Goal: Ask a question: Seek information or help from site administrators or community

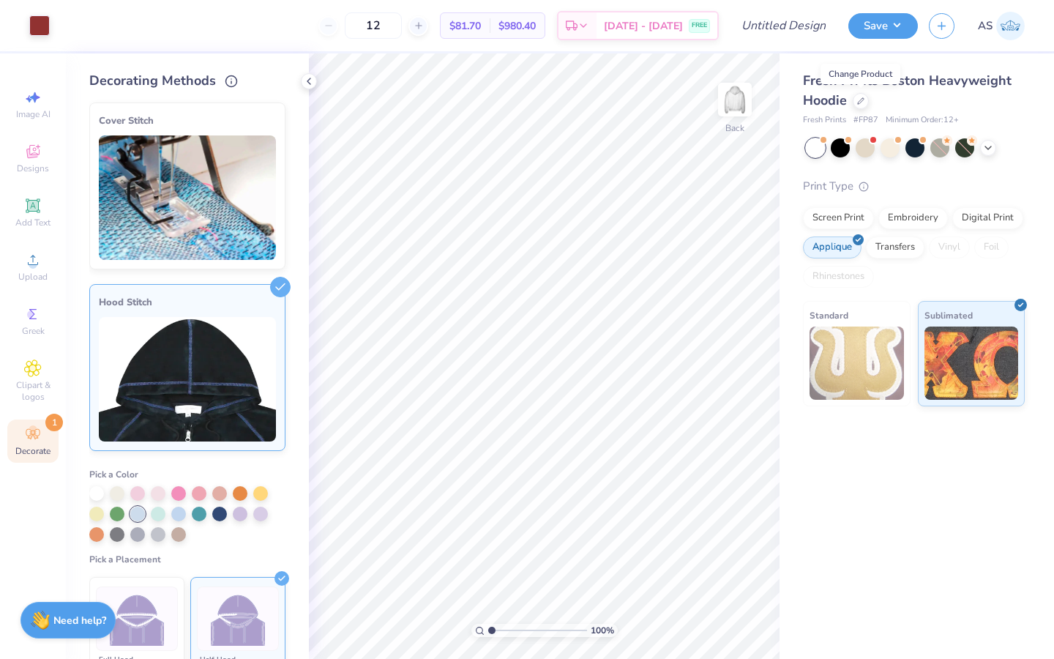
scroll to position [154, 0]
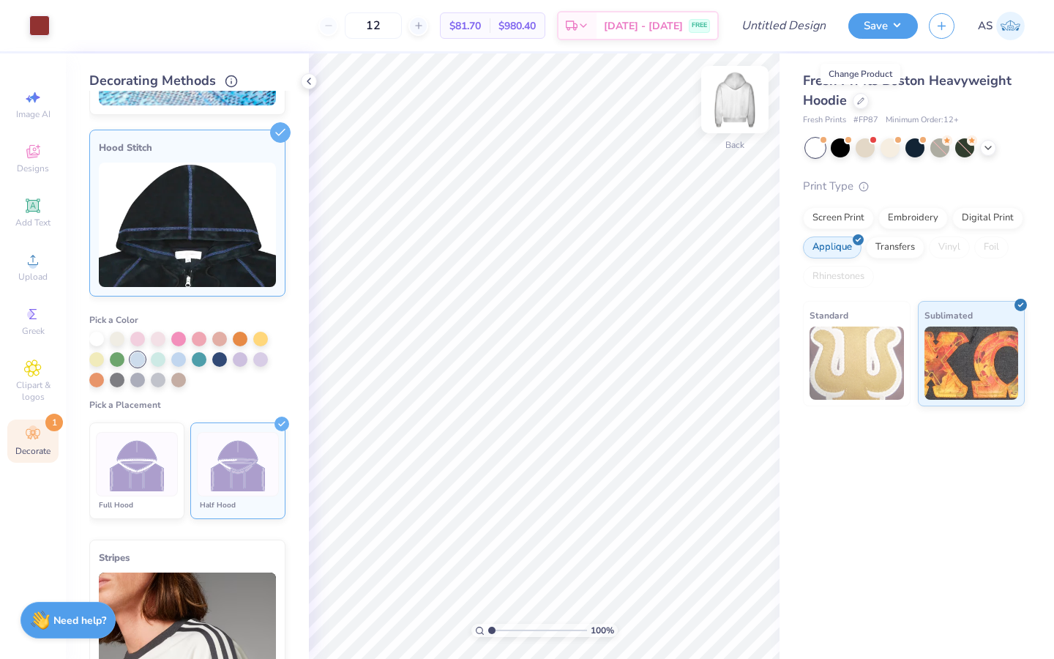
click at [738, 97] on img at bounding box center [735, 99] width 59 height 59
click at [218, 360] on div at bounding box center [219, 358] width 15 height 15
click at [45, 367] on div "Clipart & logos" at bounding box center [32, 381] width 51 height 55
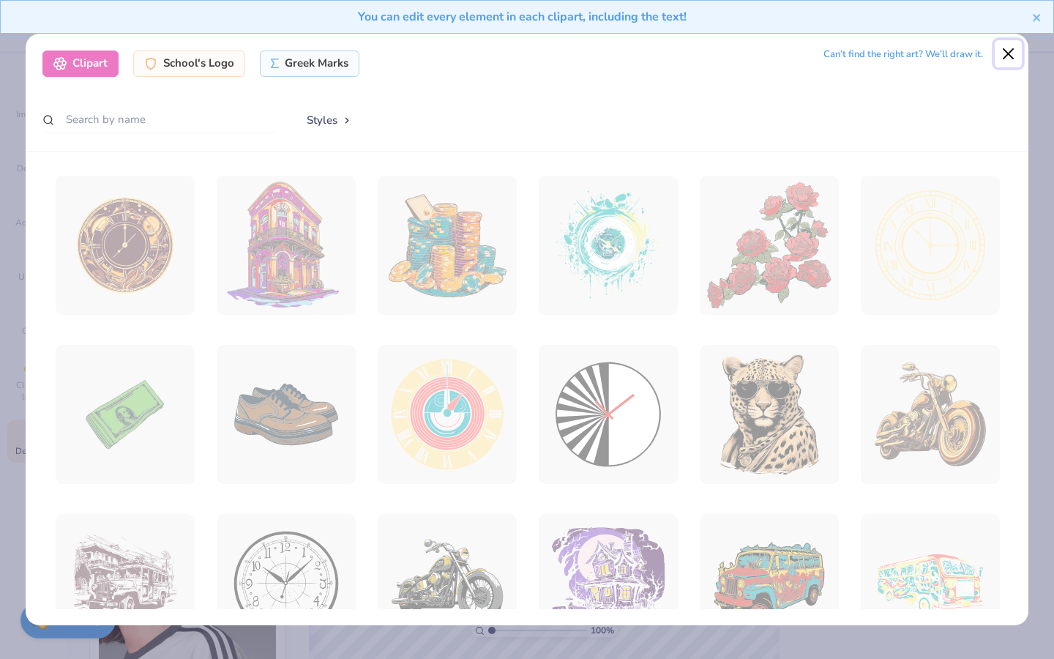
click at [1004, 56] on button "Close" at bounding box center [1009, 54] width 28 height 28
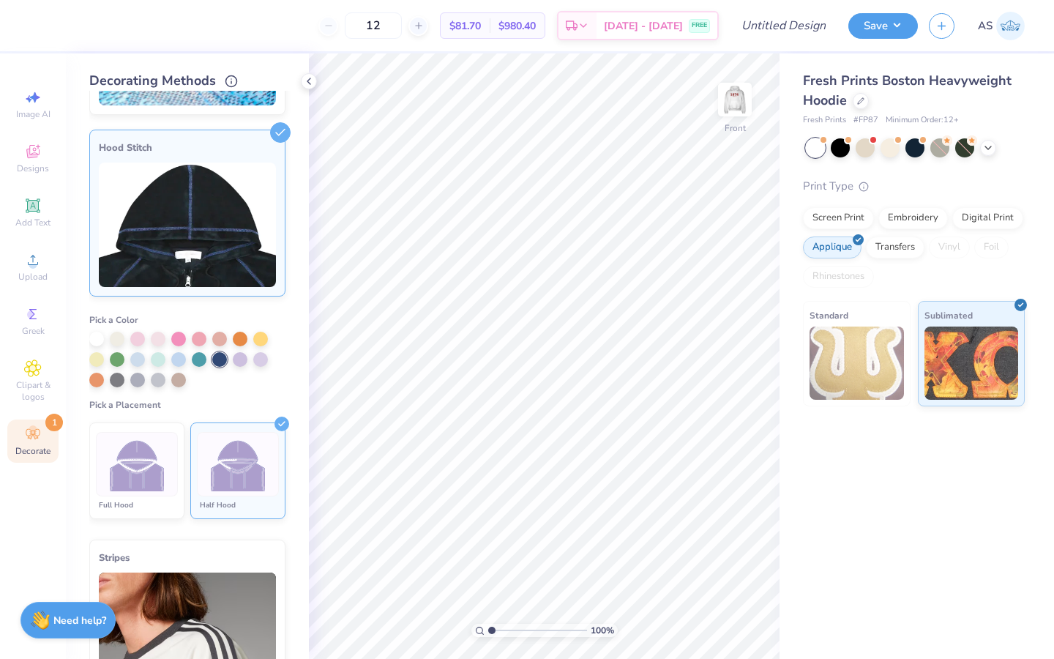
click at [149, 461] on img at bounding box center [137, 464] width 55 height 55
click at [284, 410] on div "Cover Stitch Pick a Color Pick a Placement Neckline, hood, shoulders, arms, bot…" at bounding box center [199, 375] width 220 height 568
click at [313, 86] on icon at bounding box center [309, 81] width 12 height 12
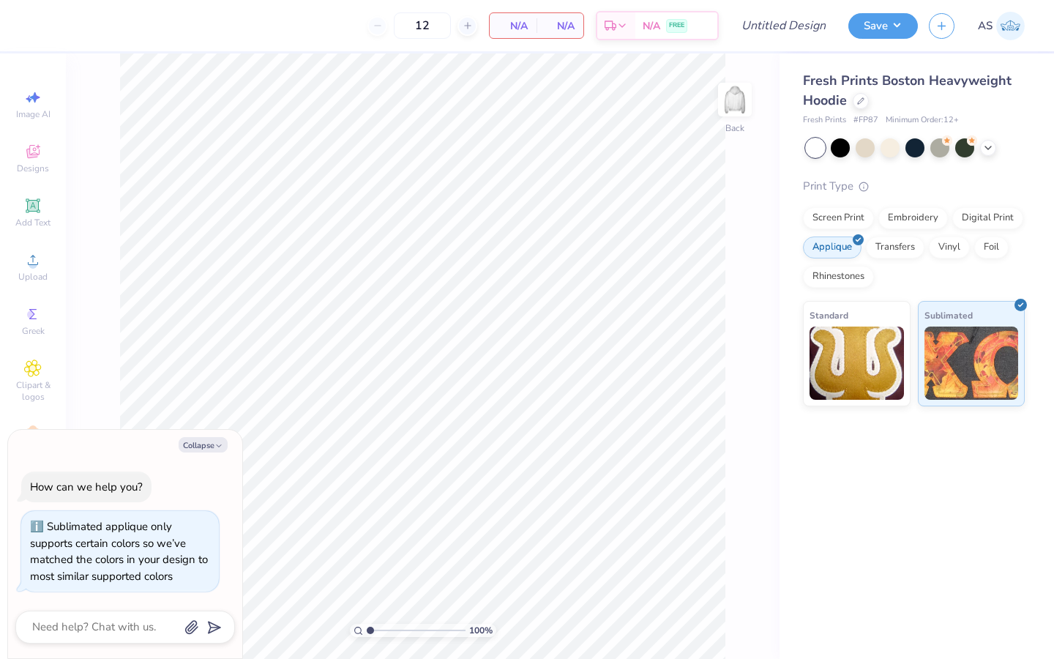
scroll to position [12, 0]
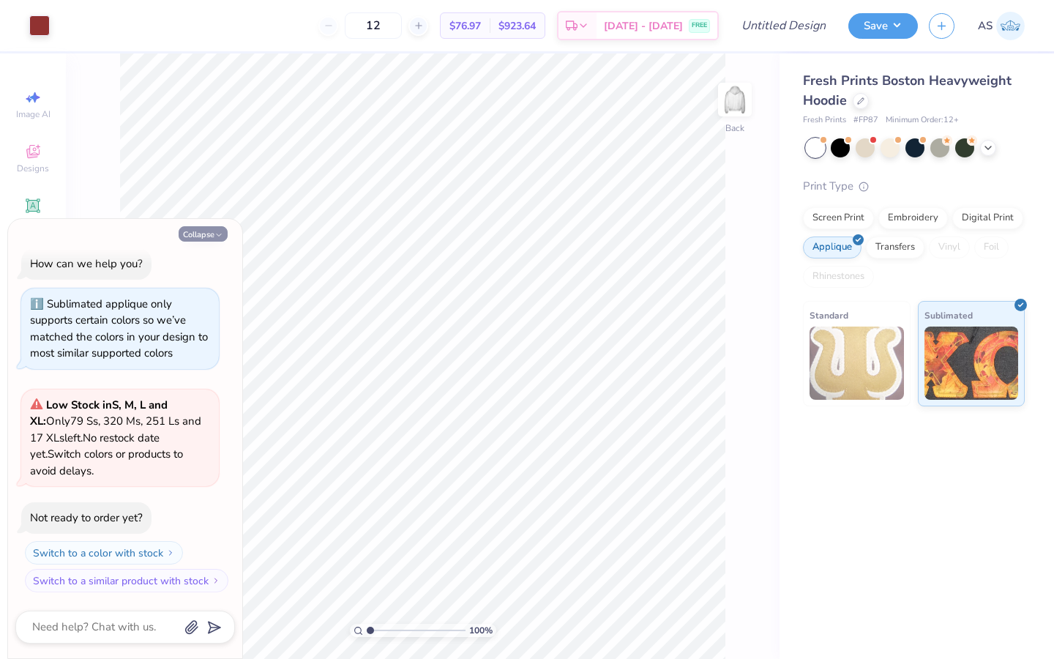
click at [215, 240] on button "Collapse" at bounding box center [203, 233] width 49 height 15
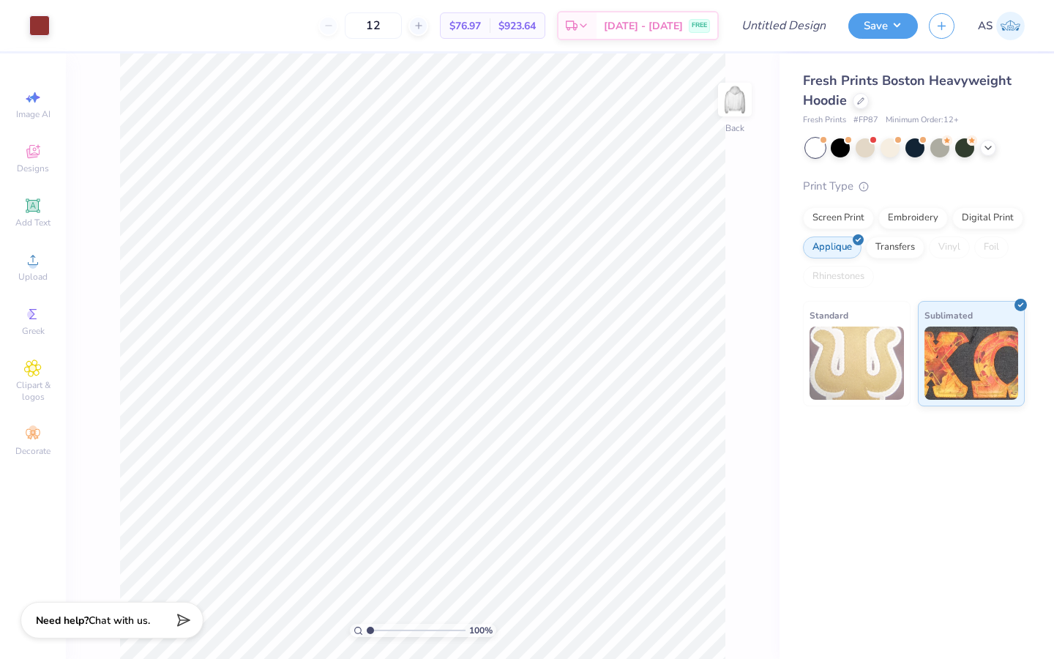
type textarea "x"
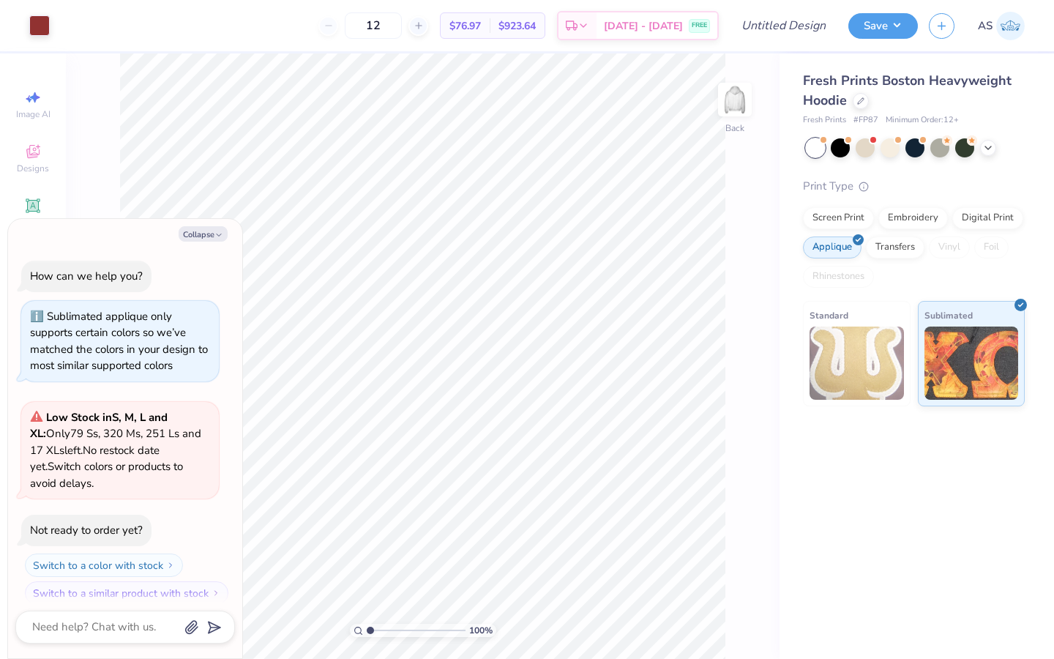
click at [104, 637] on div at bounding box center [125, 627] width 220 height 33
click at [102, 620] on textarea at bounding box center [105, 627] width 149 height 20
type textarea "x"
click at [74, 622] on textarea at bounding box center [105, 627] width 149 height 20
type textarea "H"
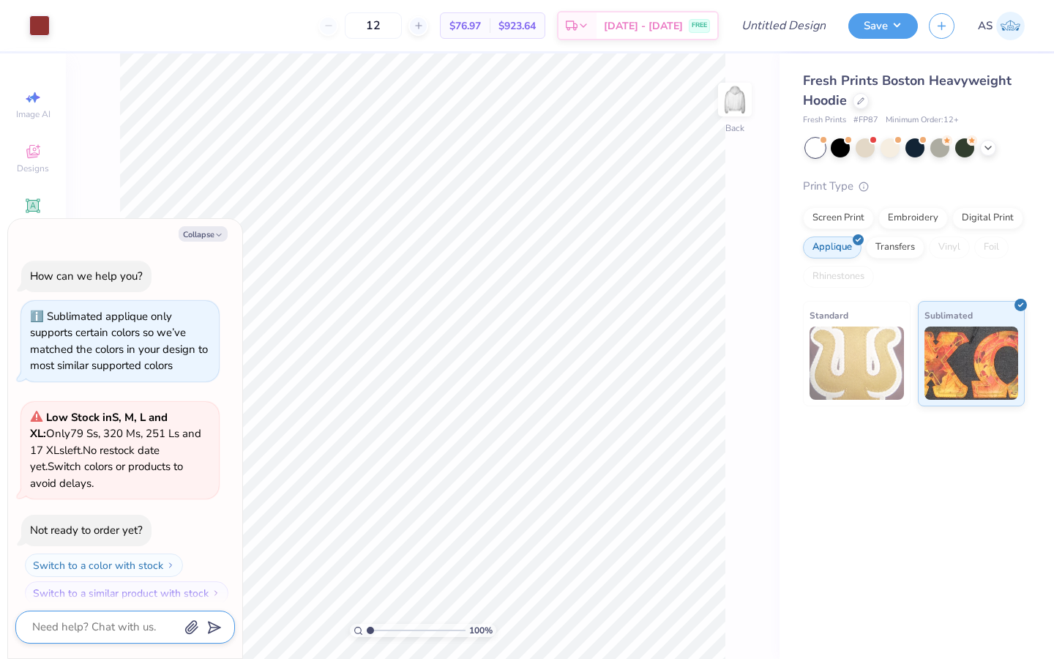
type textarea "x"
type textarea "HOW"
type textarea "x"
type textarea "HOW"
type textarea "x"
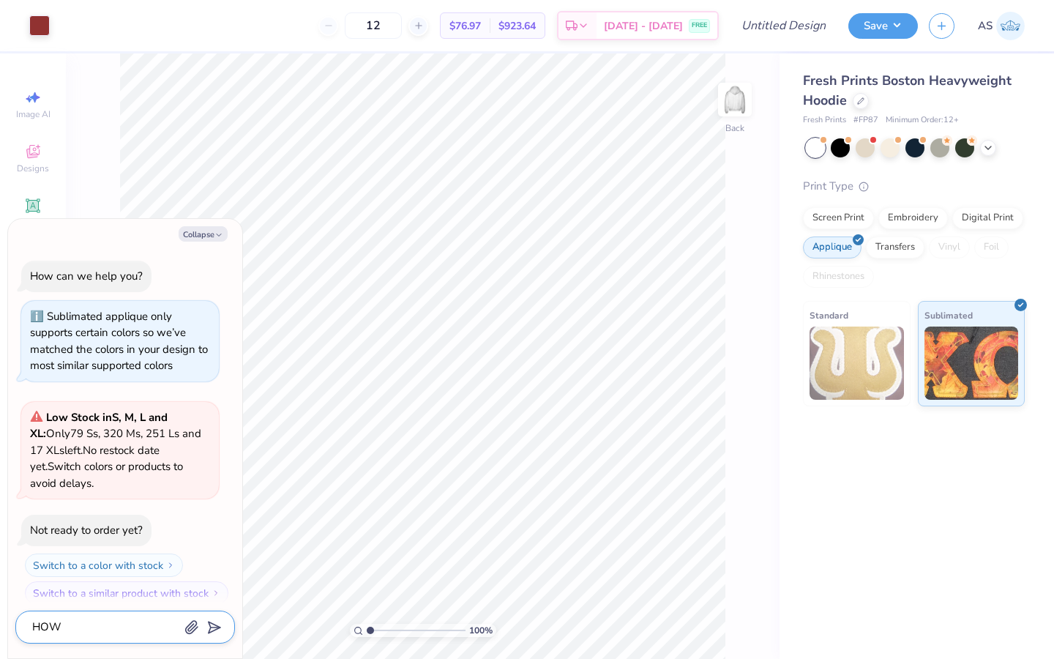
type textarea "HOW"
type textarea "x"
type textarea "HO"
type textarea "x"
type textarea "H"
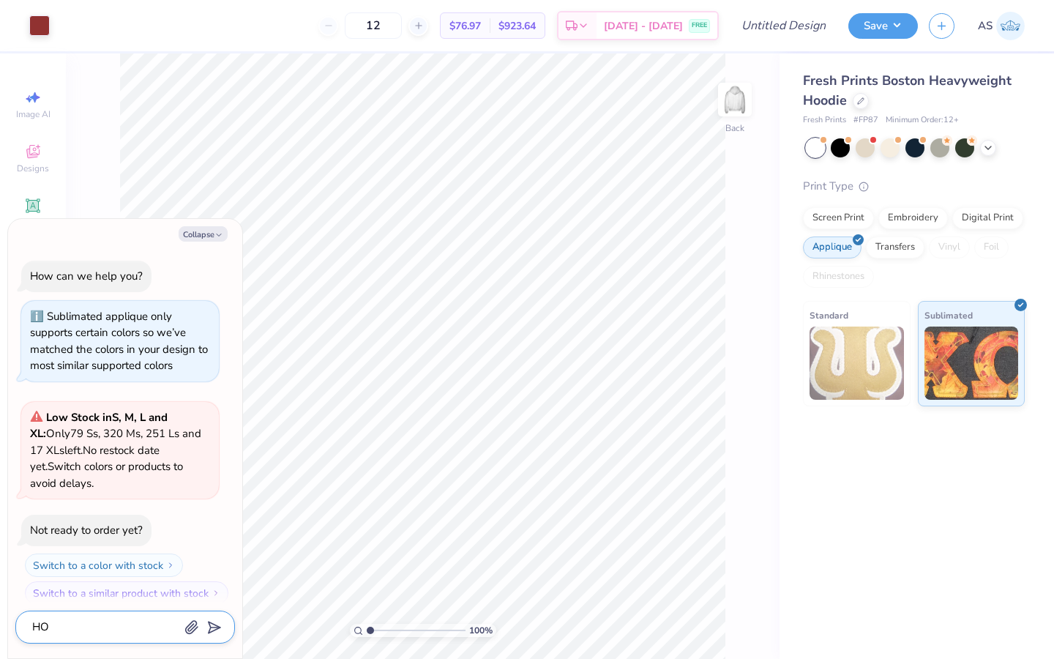
type textarea "x"
type textarea "Ho"
type textarea "x"
type textarea "Hoe"
type textarea "x"
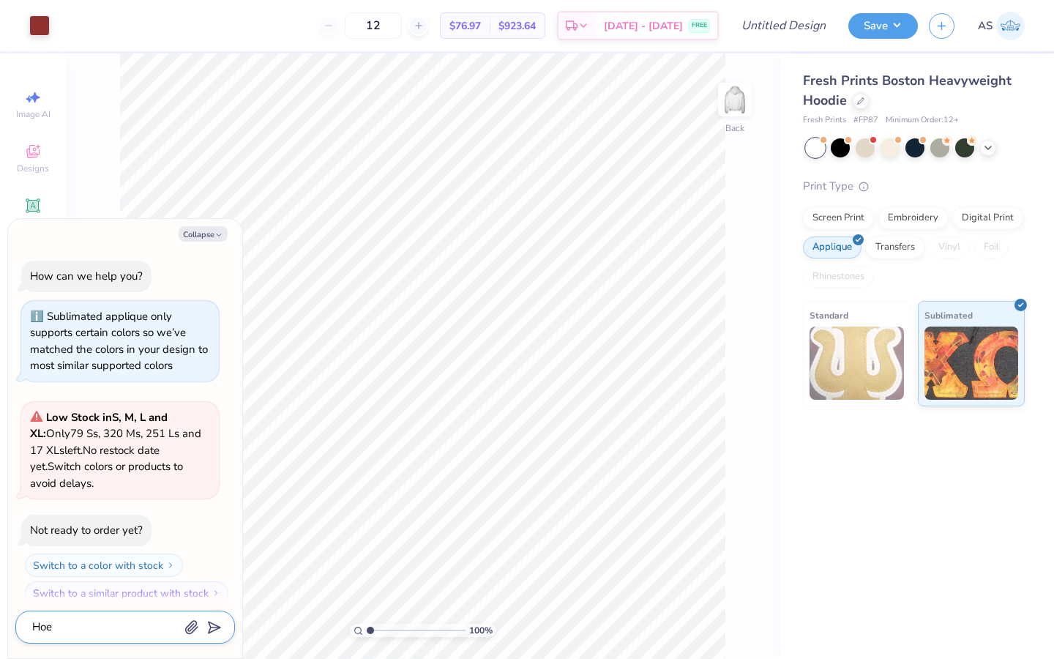
type textarea "Hoe"
type textarea "x"
type textarea "Hoe"
type textarea "x"
type textarea "Hoew"
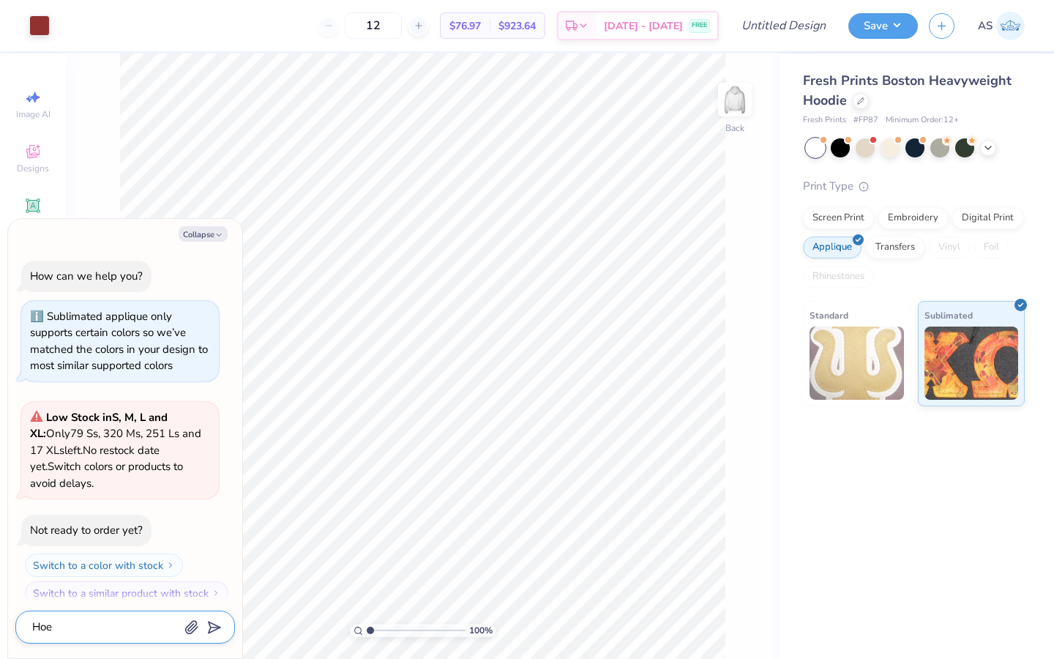
type textarea "x"
type textarea "Hoew"
type textarea "x"
type textarea "Hoew"
type textarea "x"
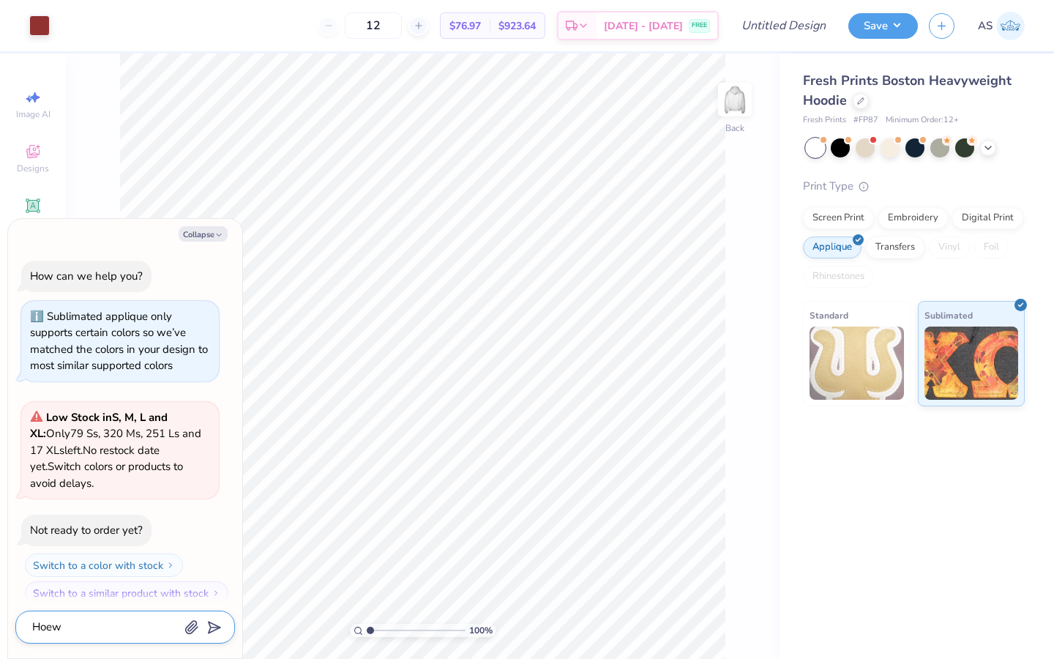
type textarea "Hoe"
type textarea "x"
type textarea "Ho"
type textarea "x"
type textarea "How"
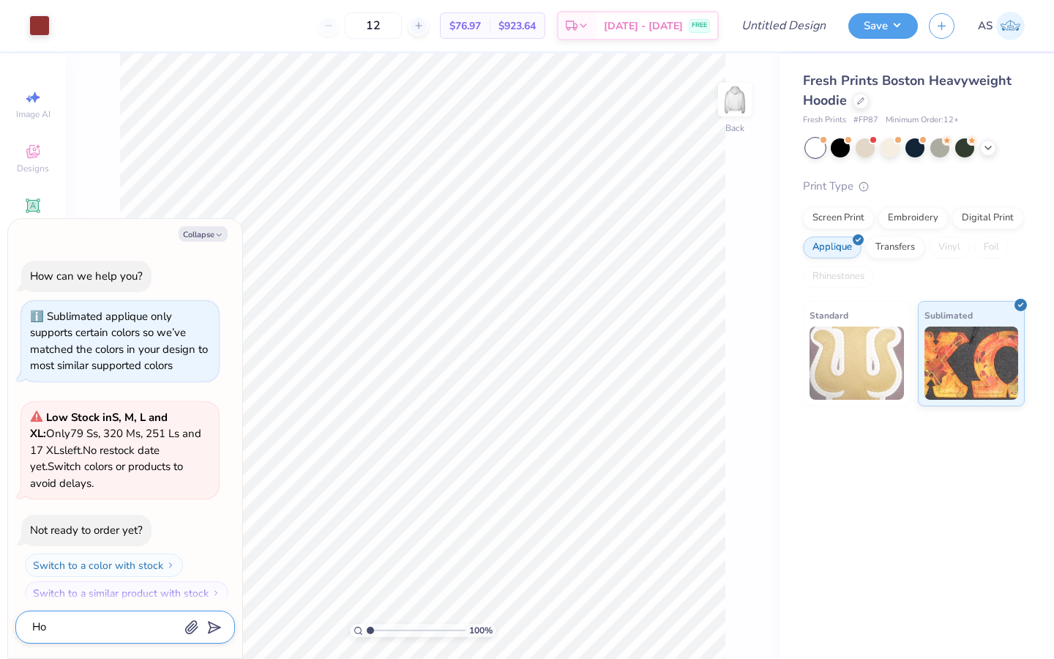
type textarea "x"
type textarea "How"
type textarea "x"
type textarea "How d"
type textarea "x"
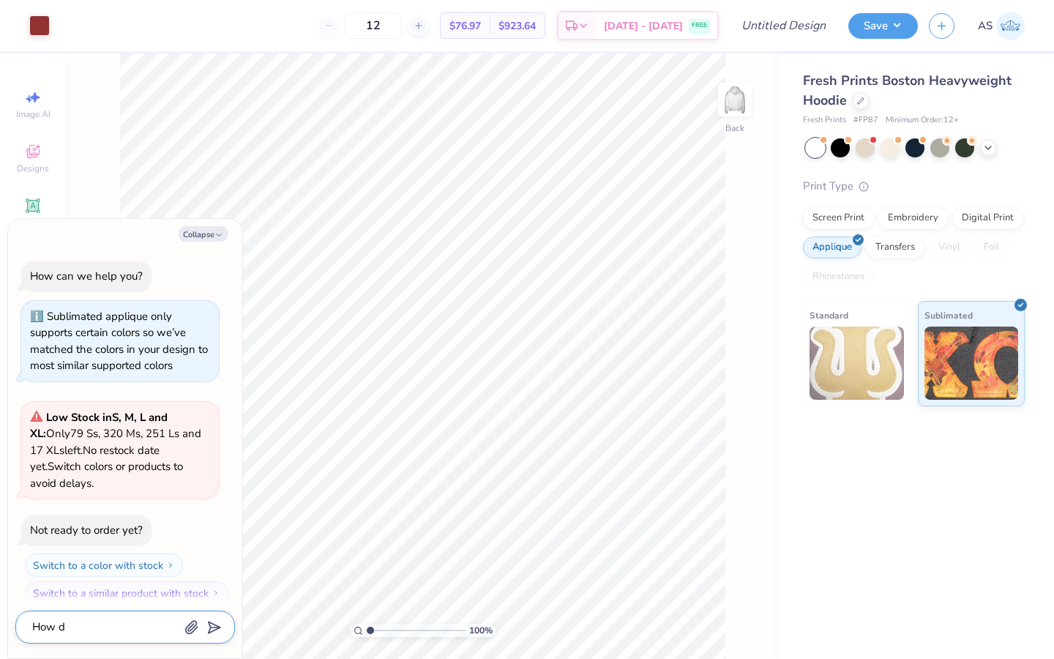
type textarea "How do"
type textarea "x"
type textarea "How do"
type textarea "x"
type textarea "How do w"
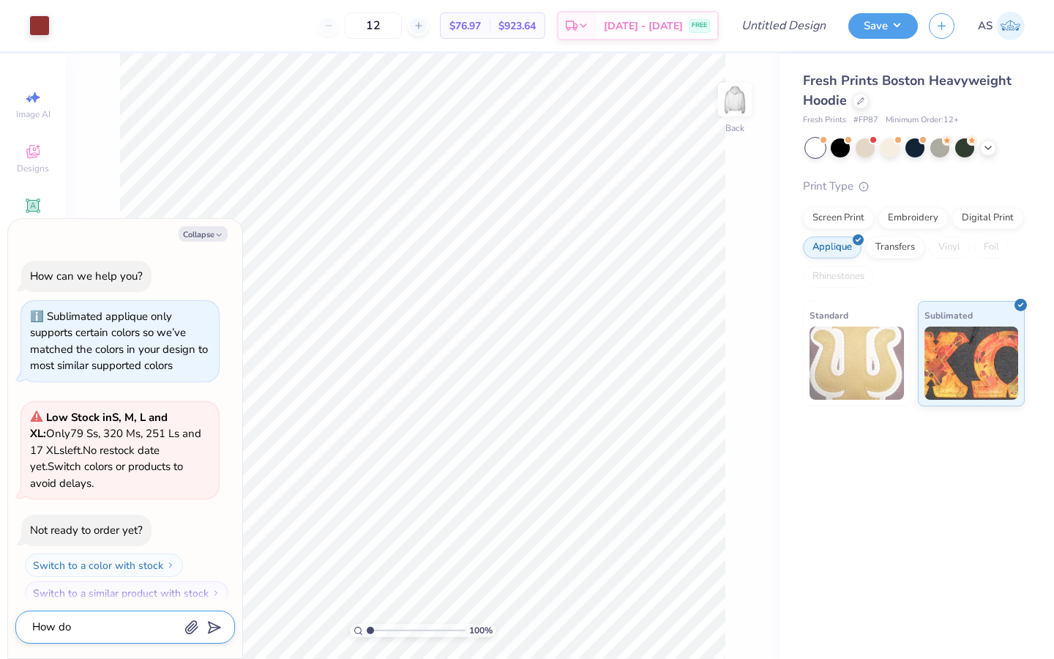
type textarea "x"
type textarea "How do we"
type textarea "x"
type textarea "How do we"
type textarea "x"
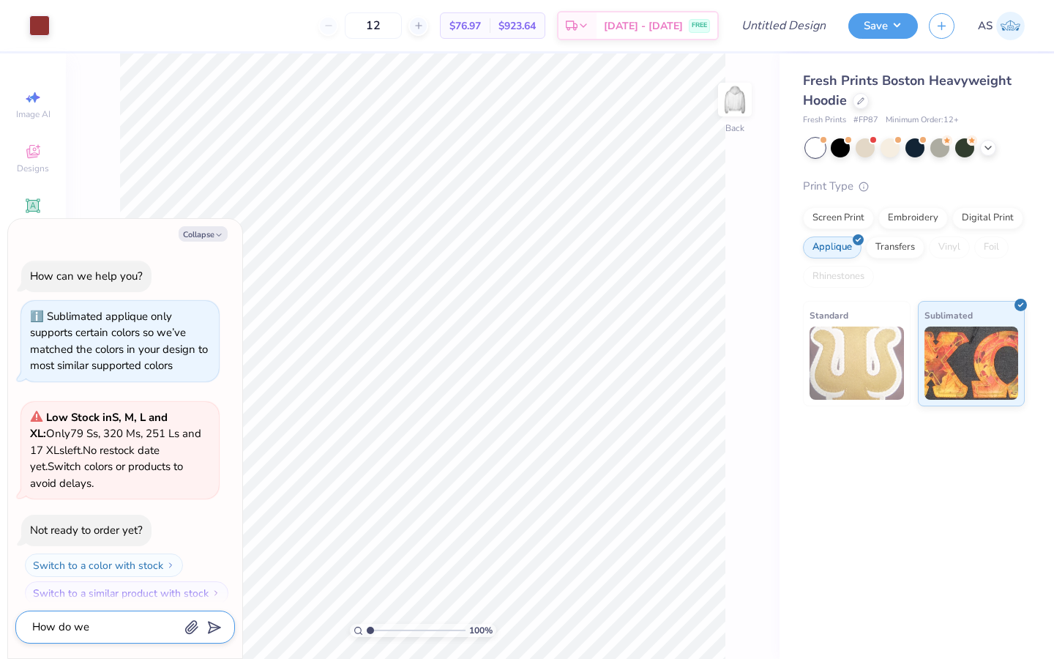
type textarea "How do we c"
type textarea "x"
type textarea "How do we cr"
type textarea "x"
type textarea "How do we c"
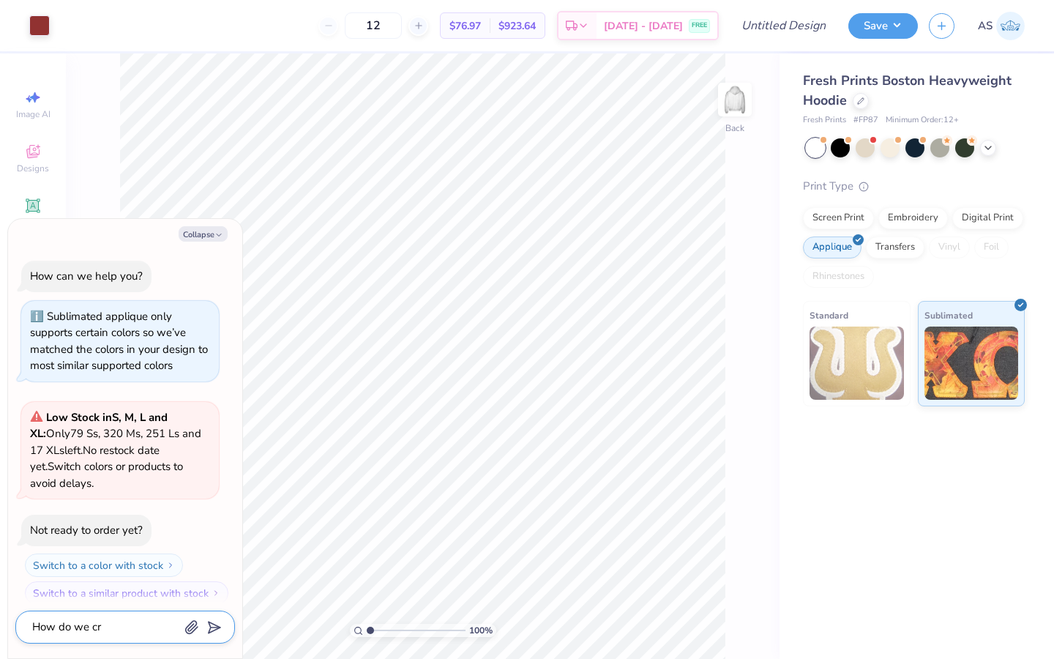
type textarea "x"
type textarea "How do we ce"
type textarea "x"
type textarea "How do we cea"
type textarea "x"
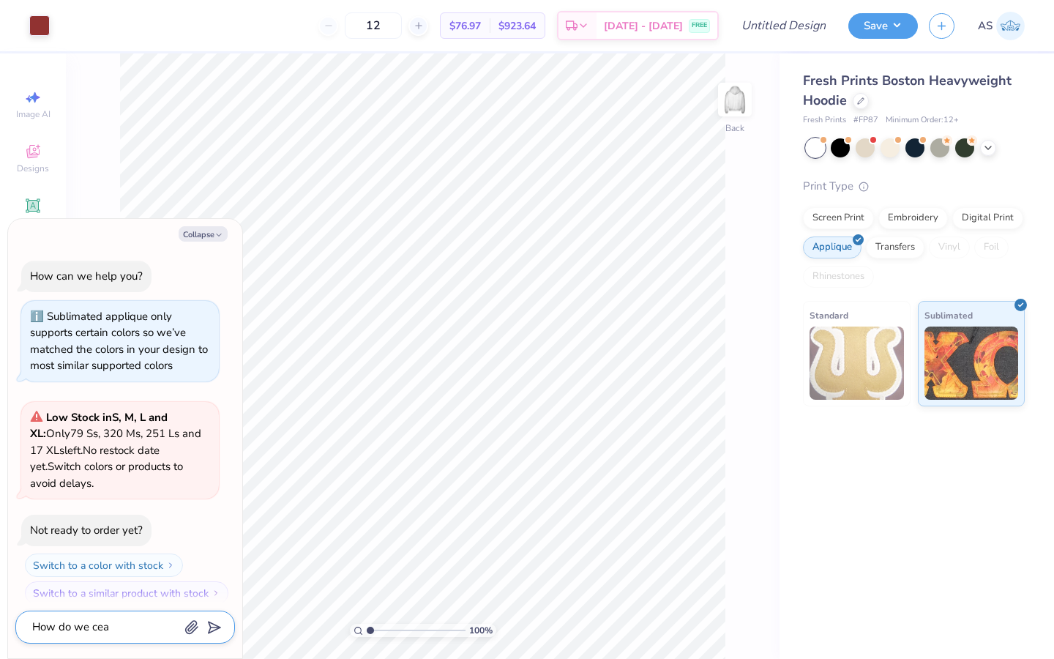
type textarea "How do we ceat"
type textarea "x"
type textarea "How do we cea"
type textarea "x"
type textarea "How do we ce"
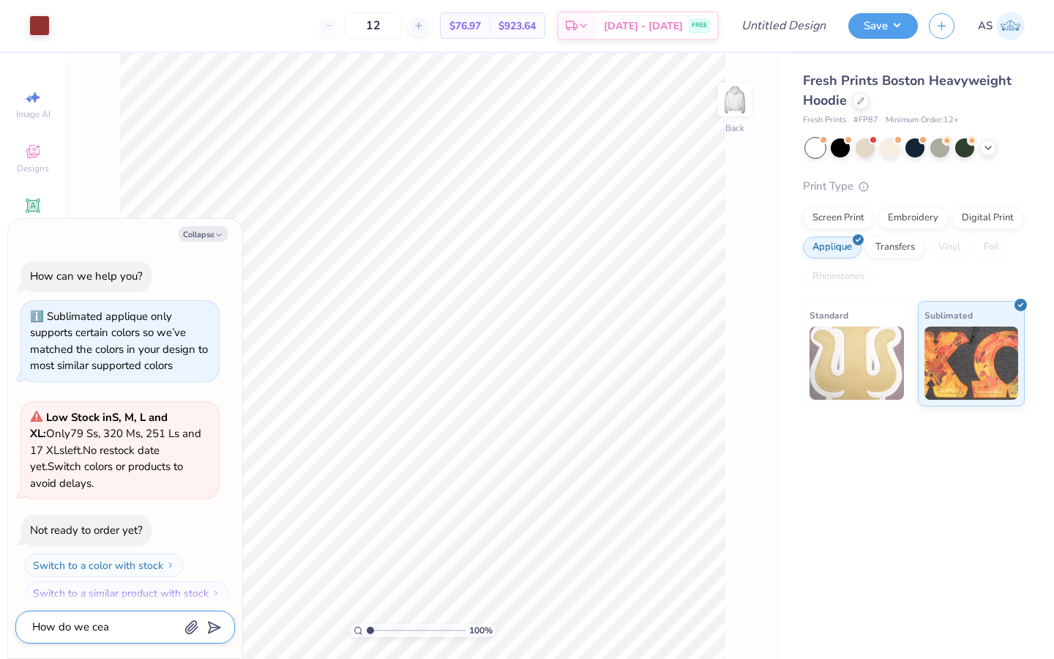
type textarea "x"
type textarea "How do we c"
type textarea "x"
type textarea "How do we ce"
type textarea "x"
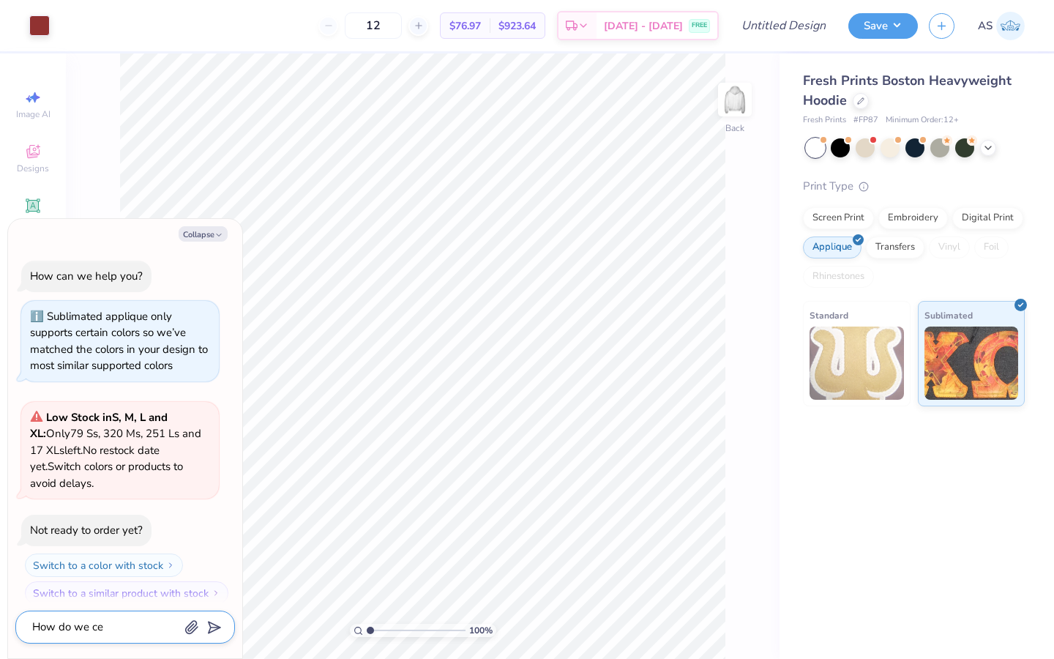
type textarea "How do we c"
type textarea "x"
type textarea "How do we cr"
type textarea "x"
type textarea "How do we cre"
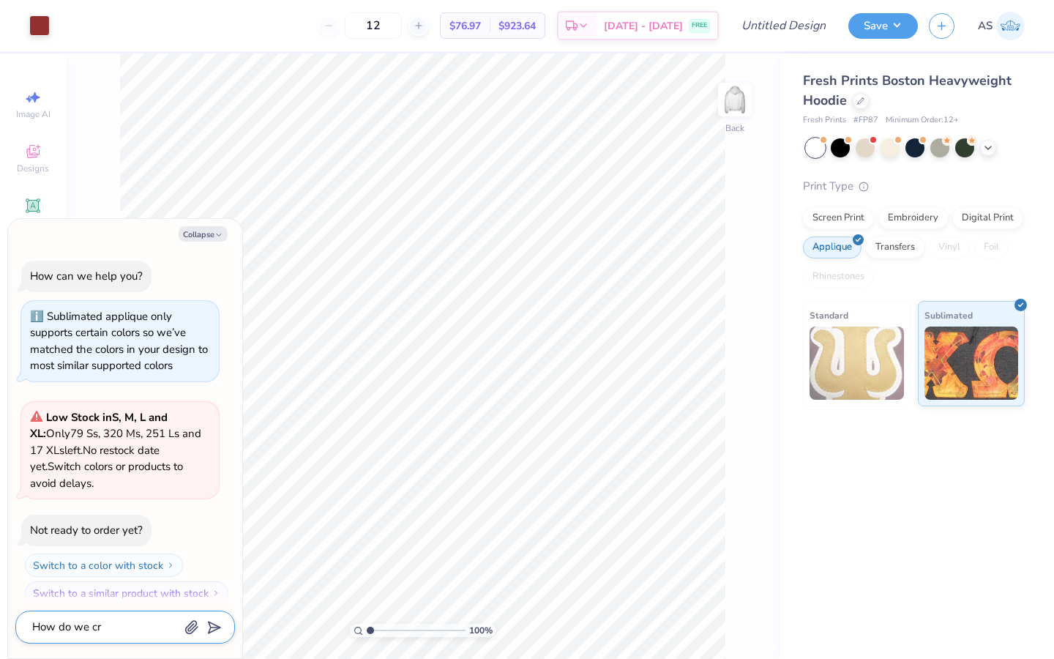
type textarea "x"
type textarea "How do we crea"
type textarea "x"
type textarea "How do we creat"
type textarea "x"
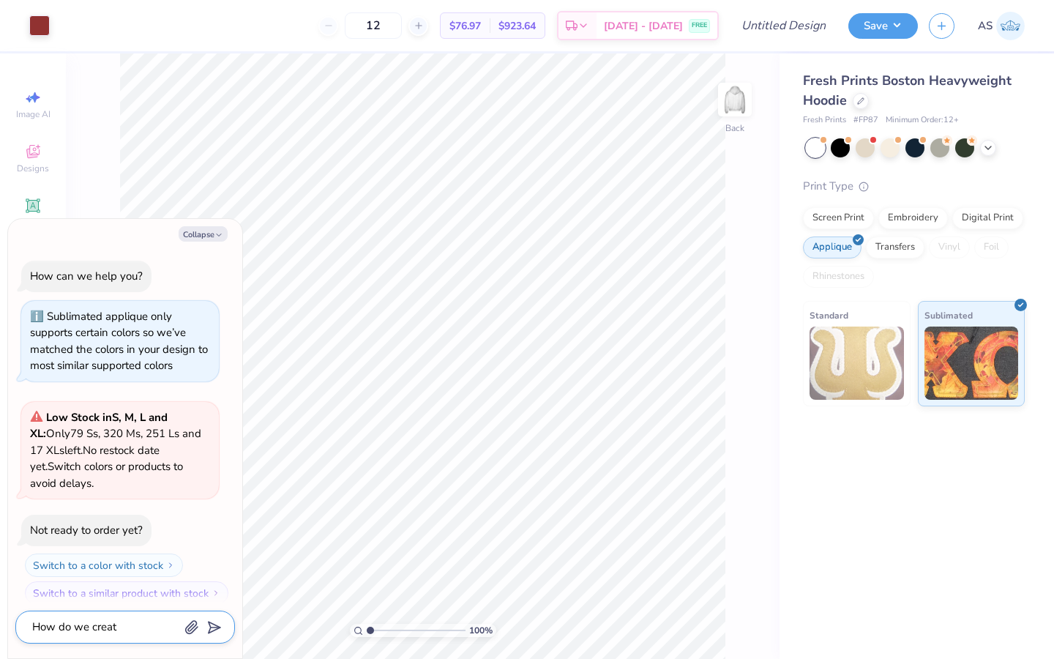
type textarea "How do we create"
type textarea "x"
type textarea "How do we create"
type textarea "x"
type textarea "How do we create d"
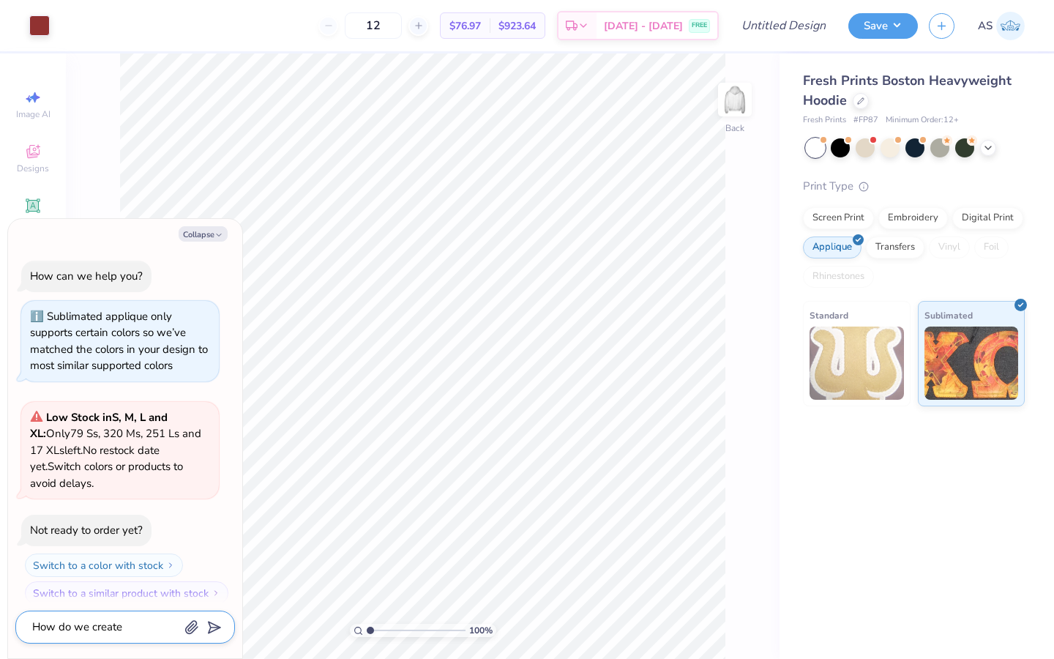
type textarea "x"
type textarea "How do we create di"
type textarea "x"
type textarea "How do we create dis"
type textarea "x"
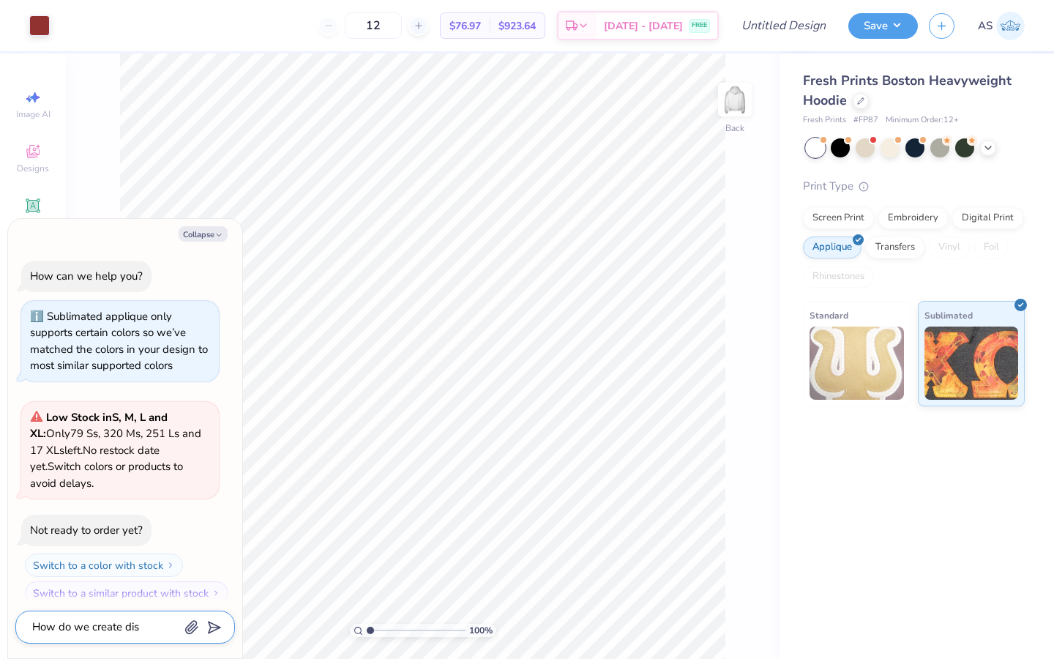
type textarea "How do we create dist"
type textarea "x"
type textarea "How do we create distr"
type textarea "x"
type textarea "How do we create distre"
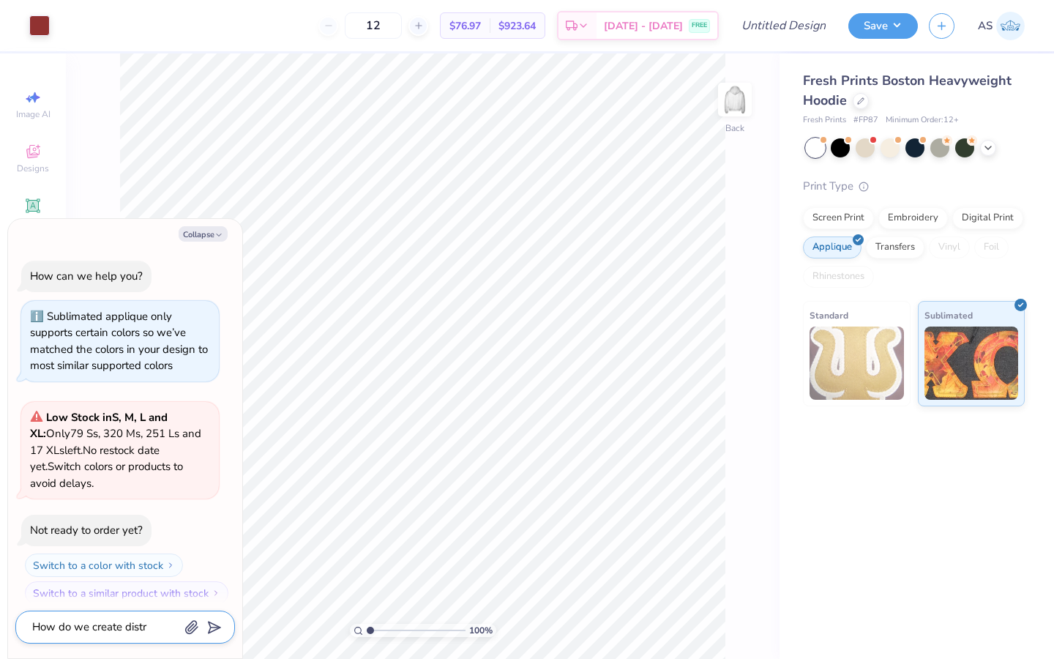
type textarea "x"
type textarea "How do we create distres"
type textarea "x"
type textarea "How do we create distress"
type textarea "x"
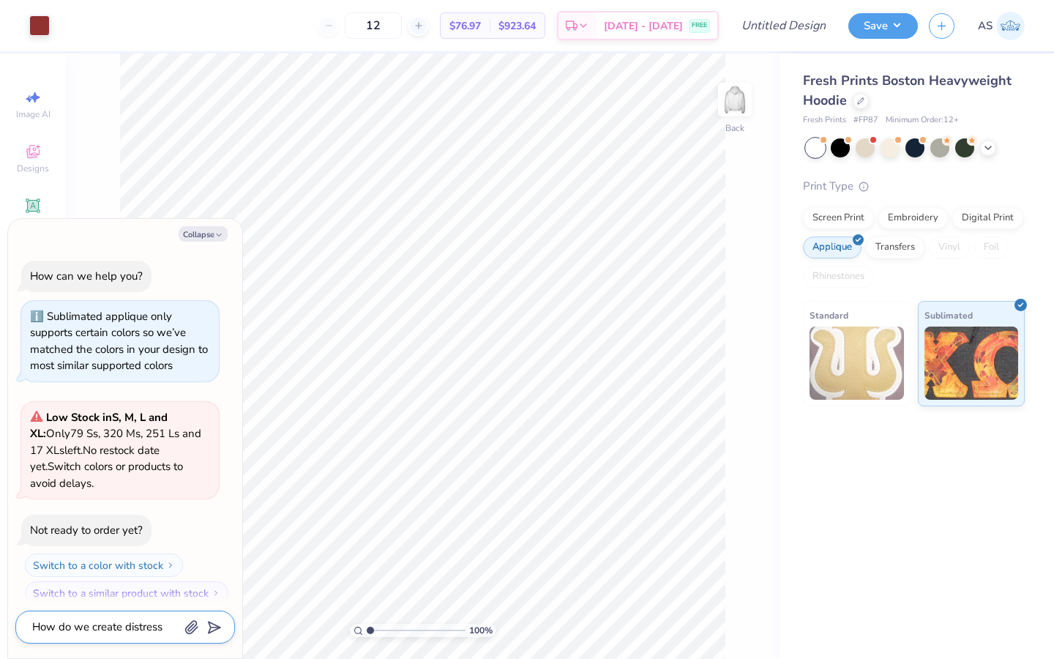
type textarea "How do we create distresse"
type textarea "x"
type textarea "How do we create distressed"
type textarea "x"
type textarea "How do we create distressed"
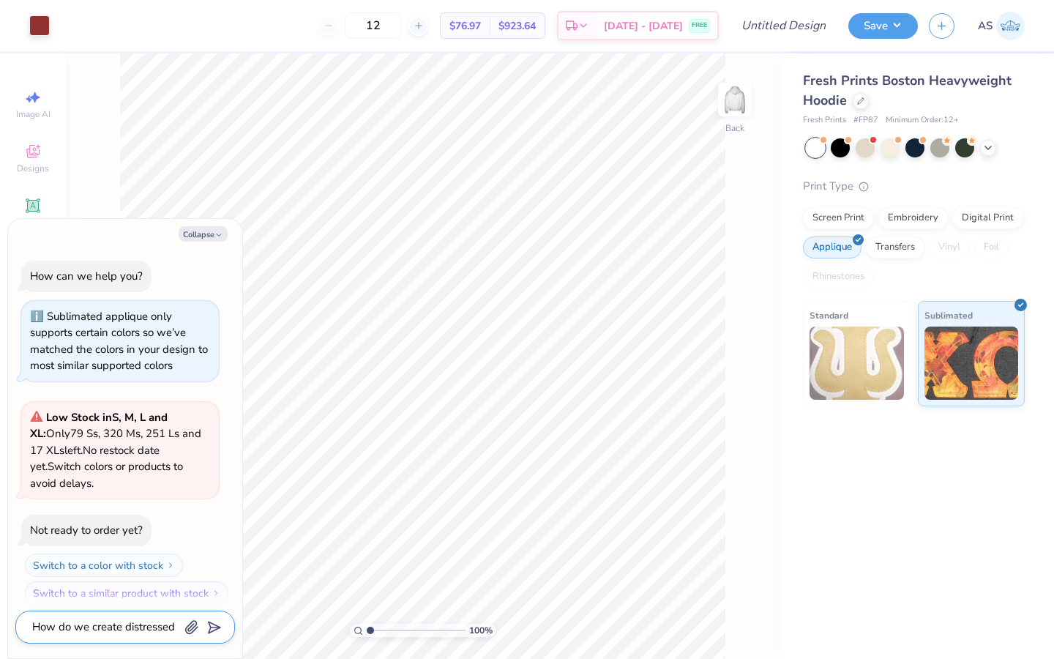
type textarea "x"
type textarea "How do we create distressed a"
type textarea "x"
type textarea "How do we create distressed ap"
type textarea "x"
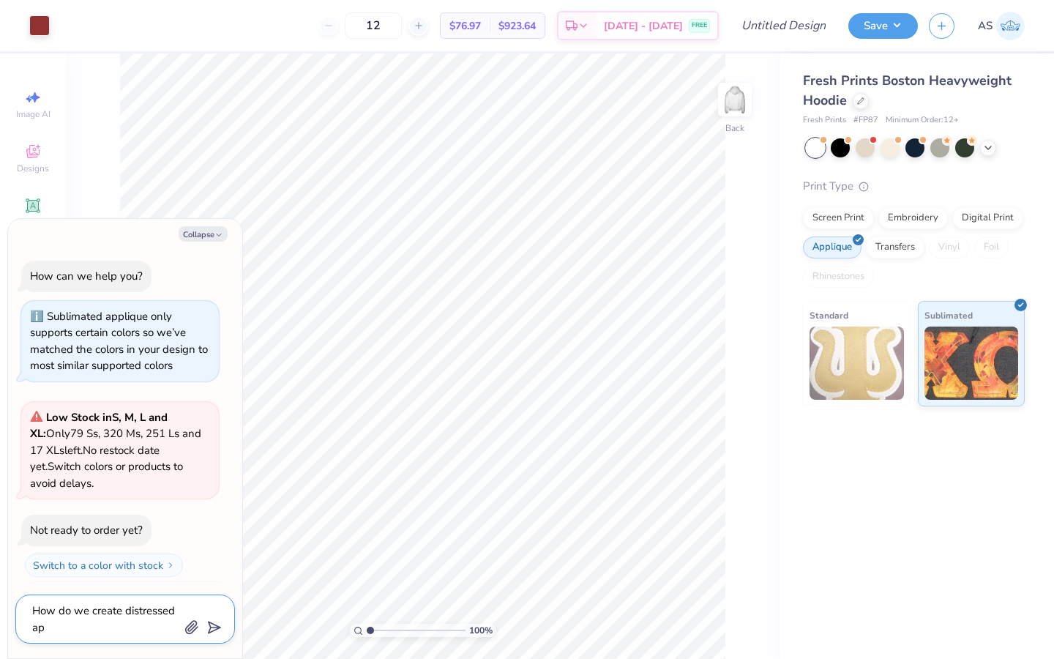
type textarea "How do we create distressed app"
type textarea "x"
type textarea "How do we create distressed appl"
type textarea "x"
type textarea "How do we create distressed appli"
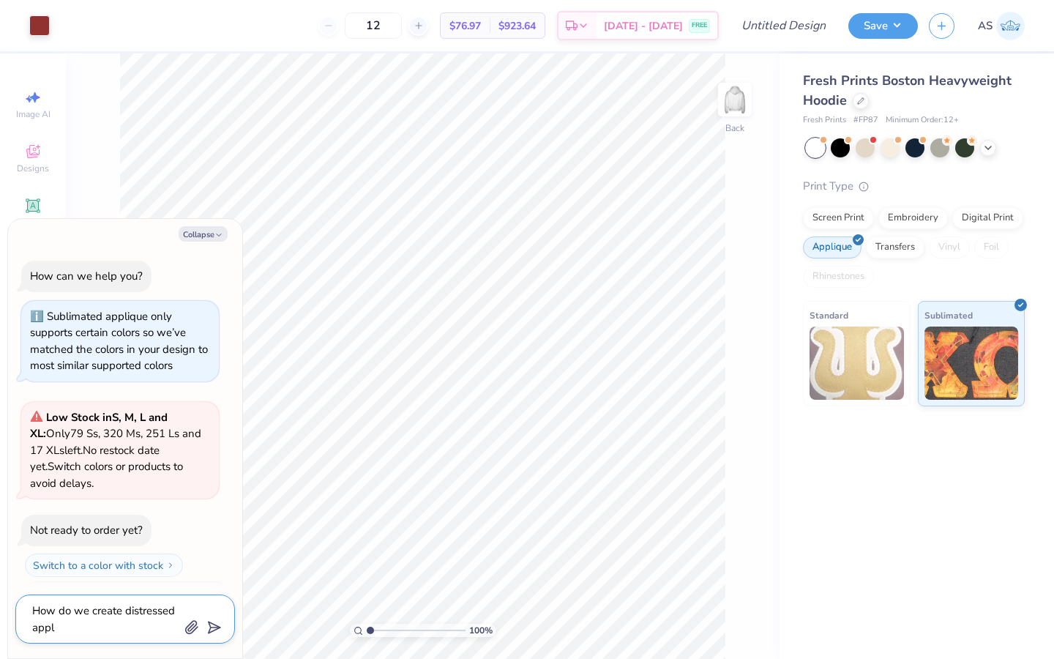
type textarea "x"
type textarea "How do we create distressed appliq"
type textarea "x"
type textarea "How do we create distressed appliqu"
type textarea "x"
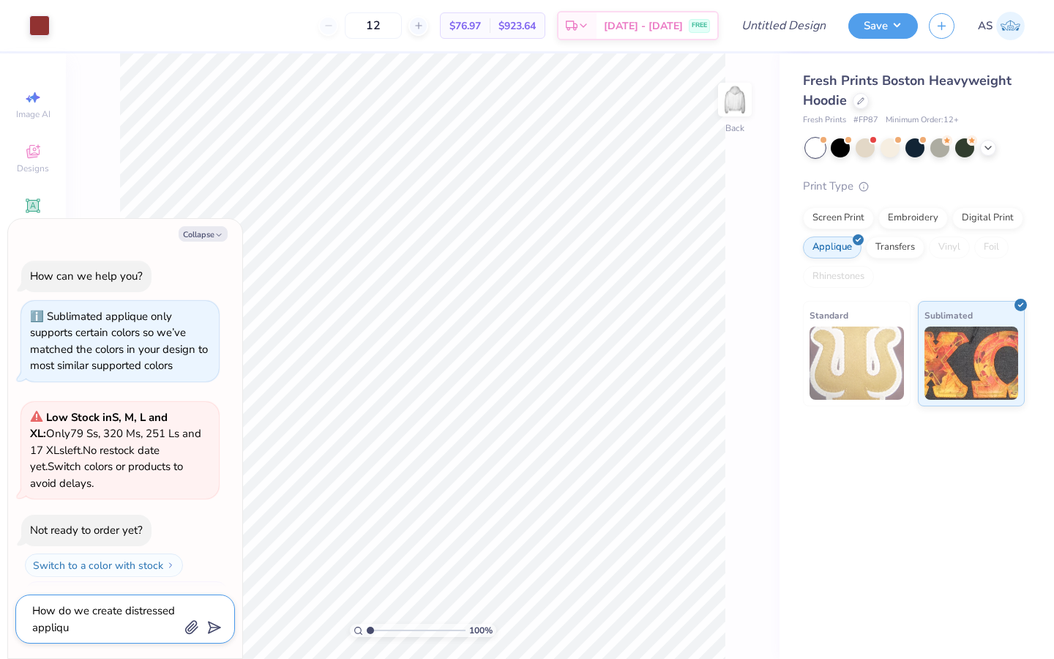
type textarea "How do we create distressed applique"
type textarea "x"
type textarea "How do we create distressed applique"
type textarea "x"
type textarea "How do we create distressed applique o"
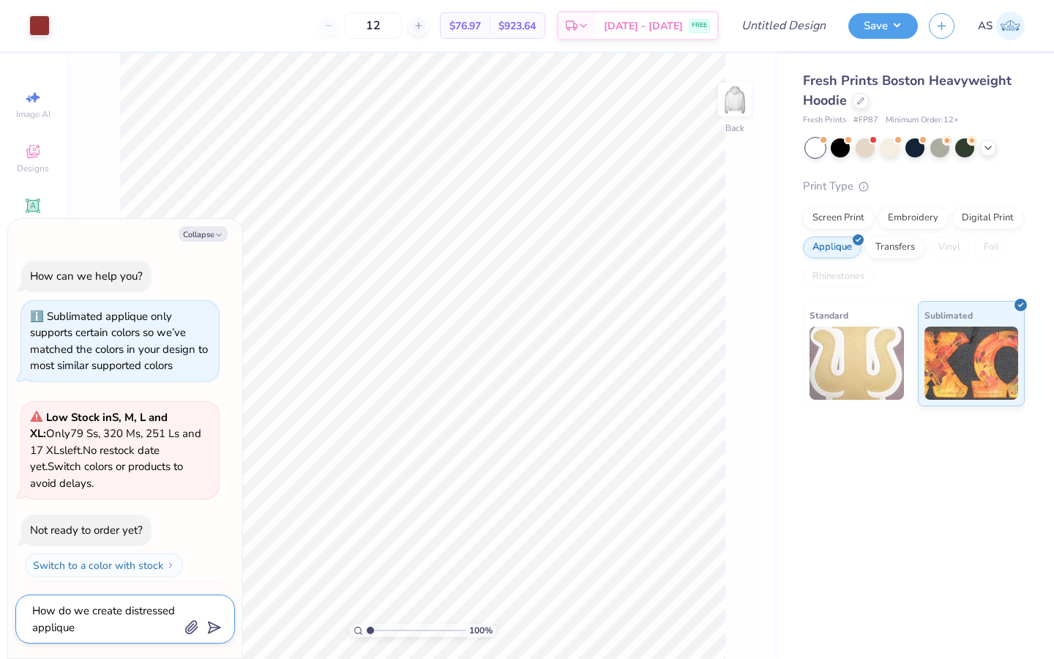
type textarea "x"
type textarea "How do we create distressed applique on"
type textarea "x"
type textarea "How do we create distressed applique on"
type textarea "x"
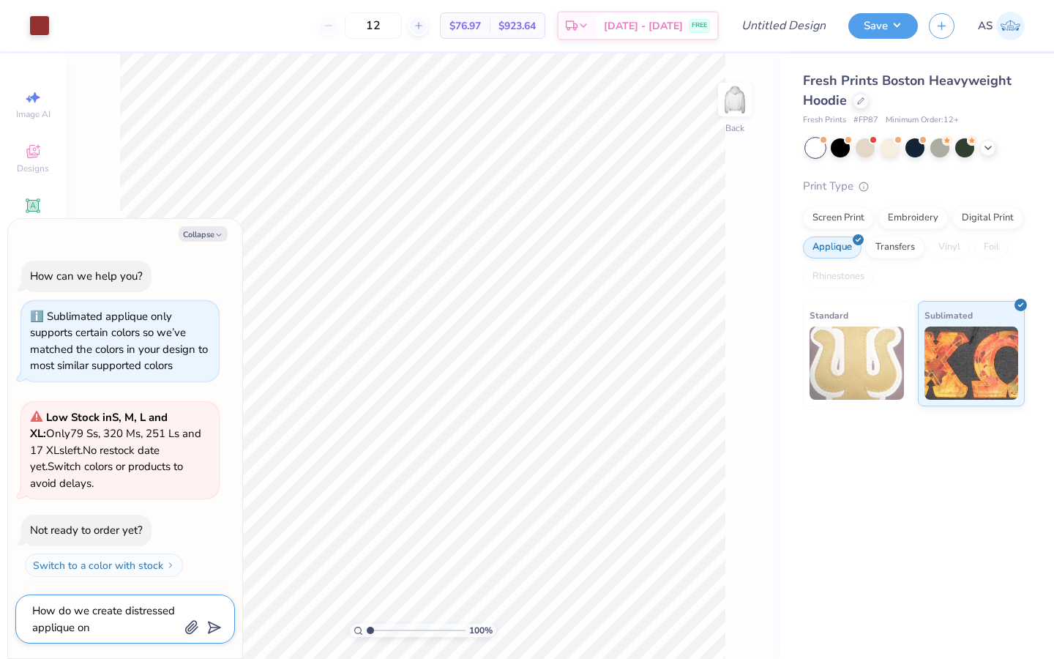
type textarea "How do we create distressed applique on p"
type textarea "x"
type textarea "How do we create distressed applique on pr"
type textarea "x"
type textarea "How do we create distressed applique on pro"
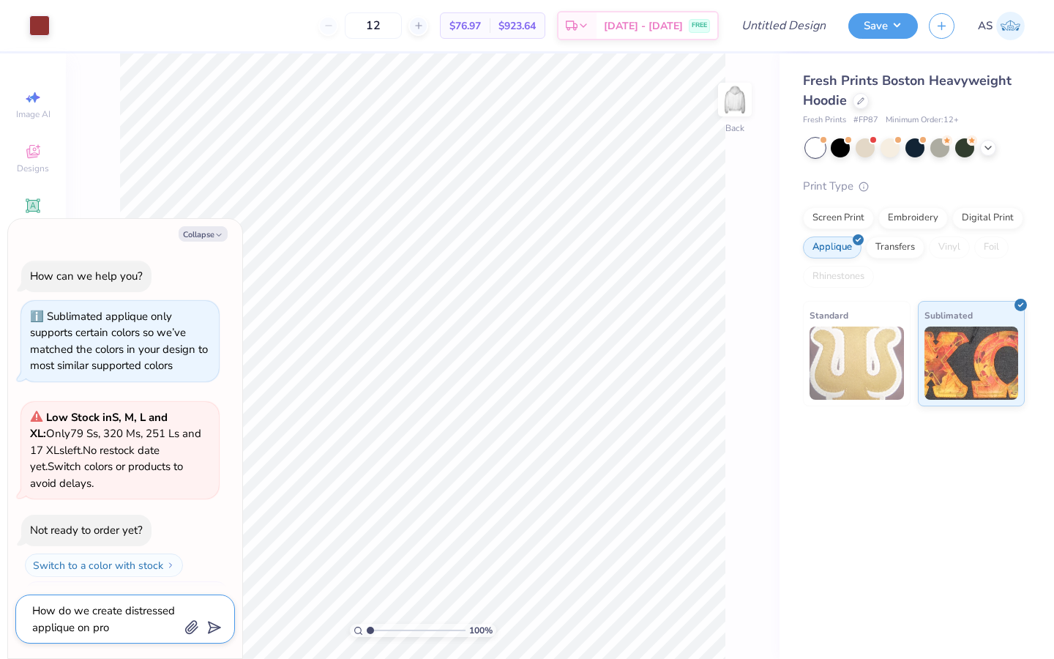
type textarea "x"
type textarea "How do we create distressed applique on prod"
type textarea "x"
type textarea "How do we create distressed applique on produ"
type textarea "x"
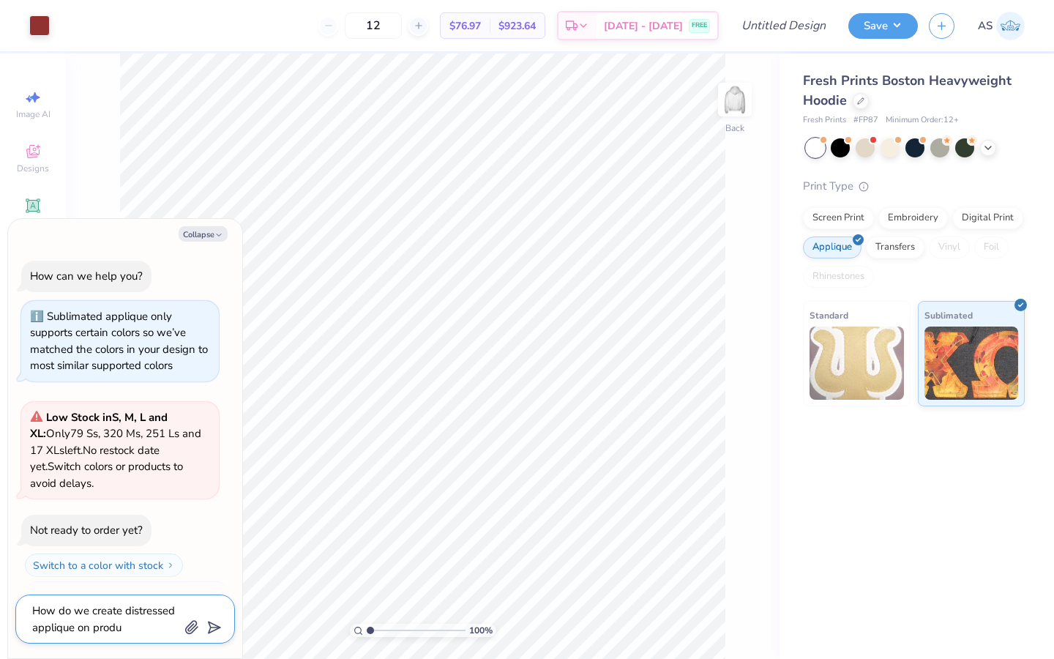
type textarea "How do we create distressed applique on produc"
type textarea "x"
type textarea "How do we create distressed applique on producs"
type textarea "x"
type textarea "How do we create distressed applique on producs"
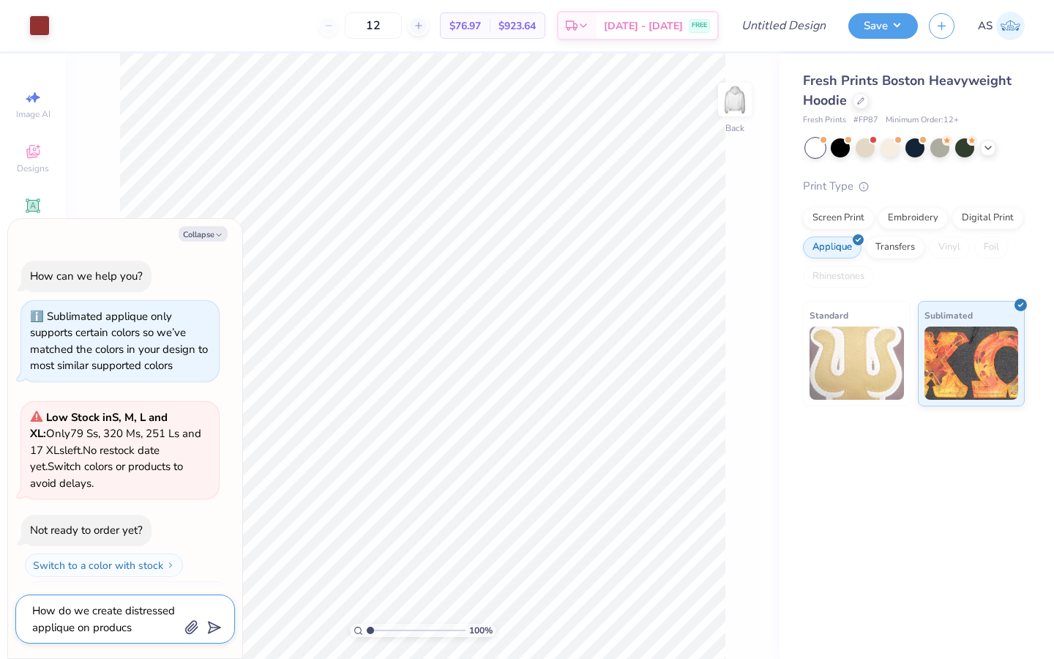
type textarea "x"
click at [48, 624] on textarea "How do we create distressed applique on producs" at bounding box center [105, 619] width 149 height 36
click at [102, 627] on textarea "How do we create distressed applique on producs" at bounding box center [105, 619] width 149 height 36
type textarea "How do we create distressed applique on p"
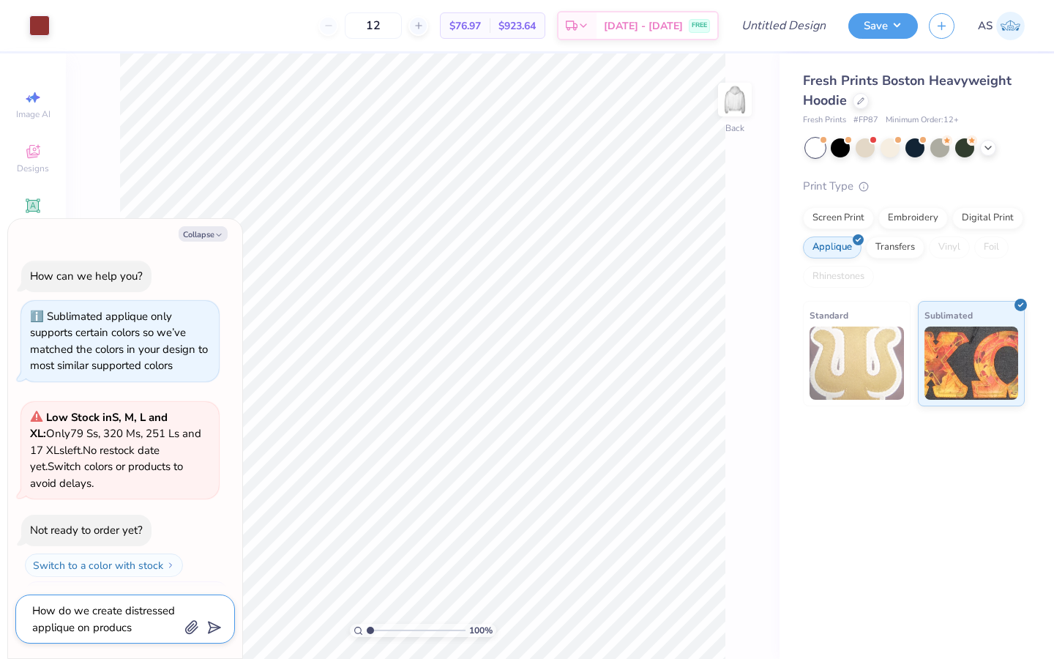
type textarea "x"
type textarea "How do we create distressed applique on pr"
type textarea "x"
type textarea "How do we create distressed applique on pro"
type textarea "x"
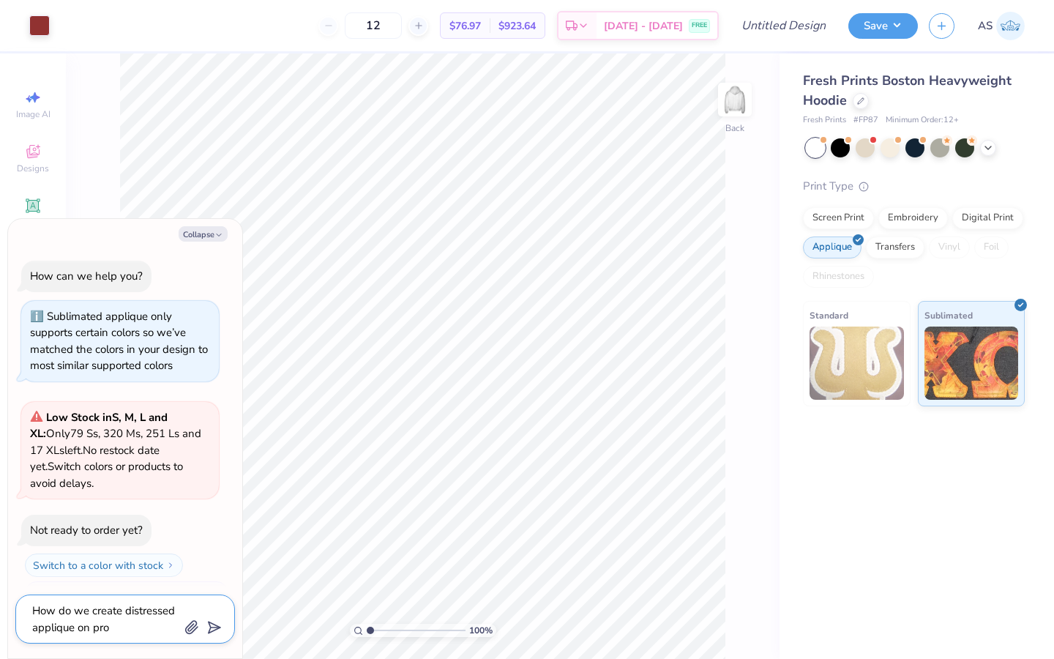
type textarea "How do we create distressed applique on prod"
type textarea "x"
type textarea "How do we create distressed applique on produ"
type textarea "x"
type textarea "How do we create distressed applique on produc"
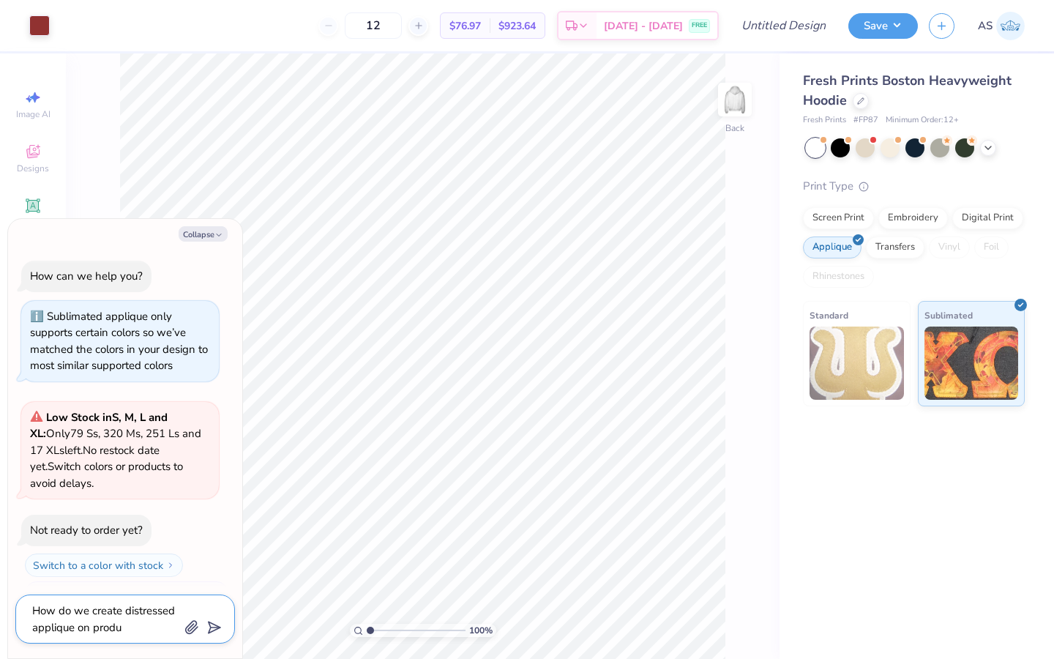
type textarea "x"
type textarea "How do we create distressed applique on producr"
type textarea "x"
type textarea "How do we create distressed applique on produc"
type textarea "x"
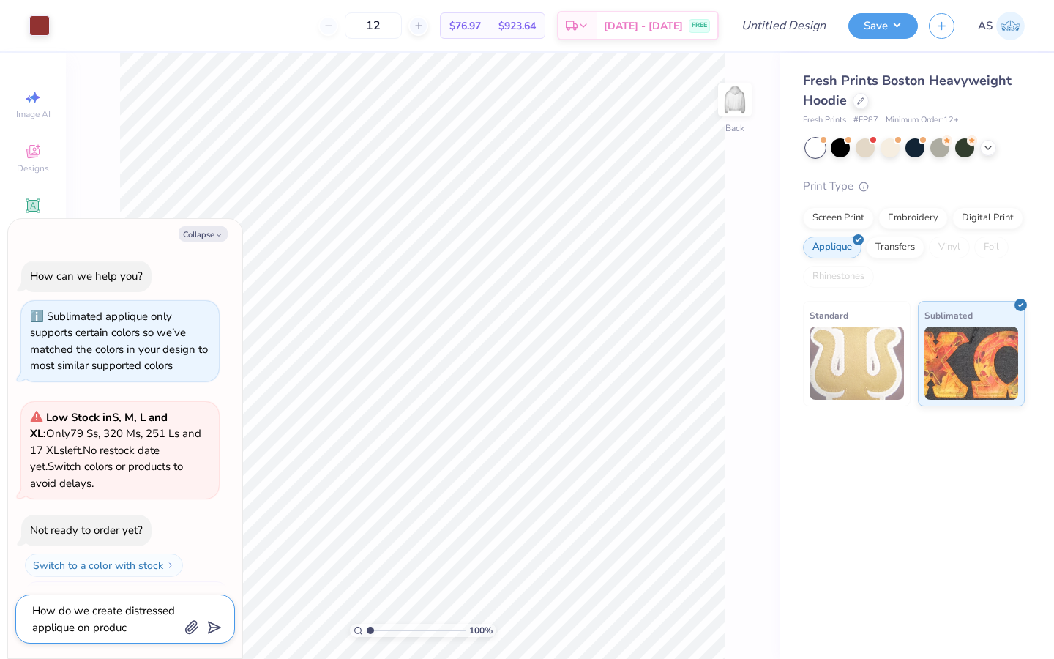
type textarea "How do we create distressed applique on product"
type textarea "x"
type textarea "How do we create distressed applique on products"
type textarea "x"
type textarea "How do we create distressed applique on products"
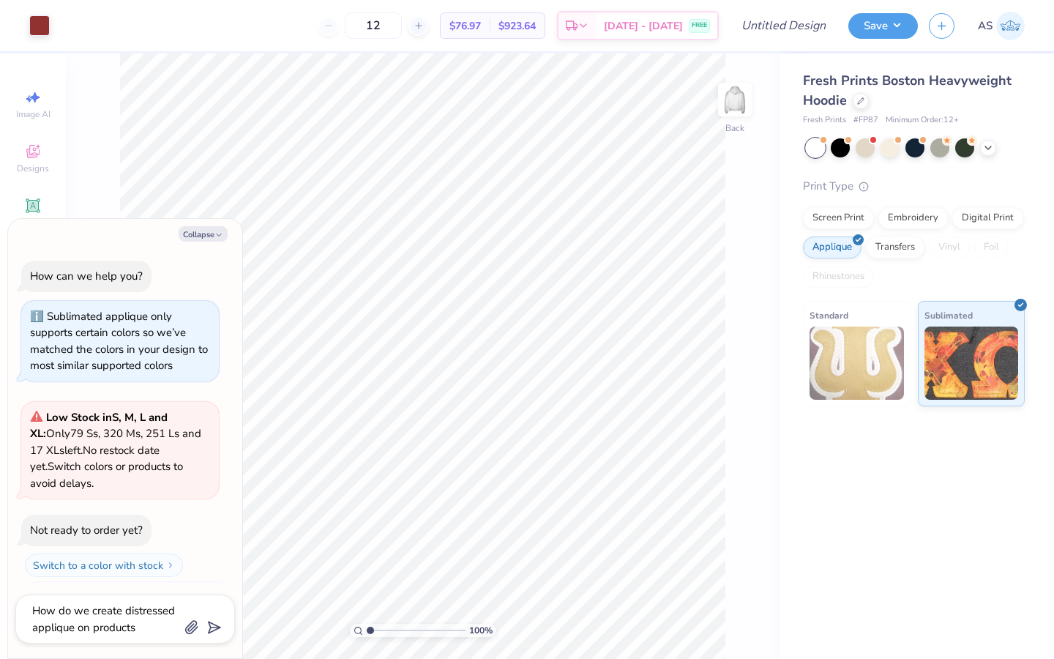
scroll to position [85, 0]
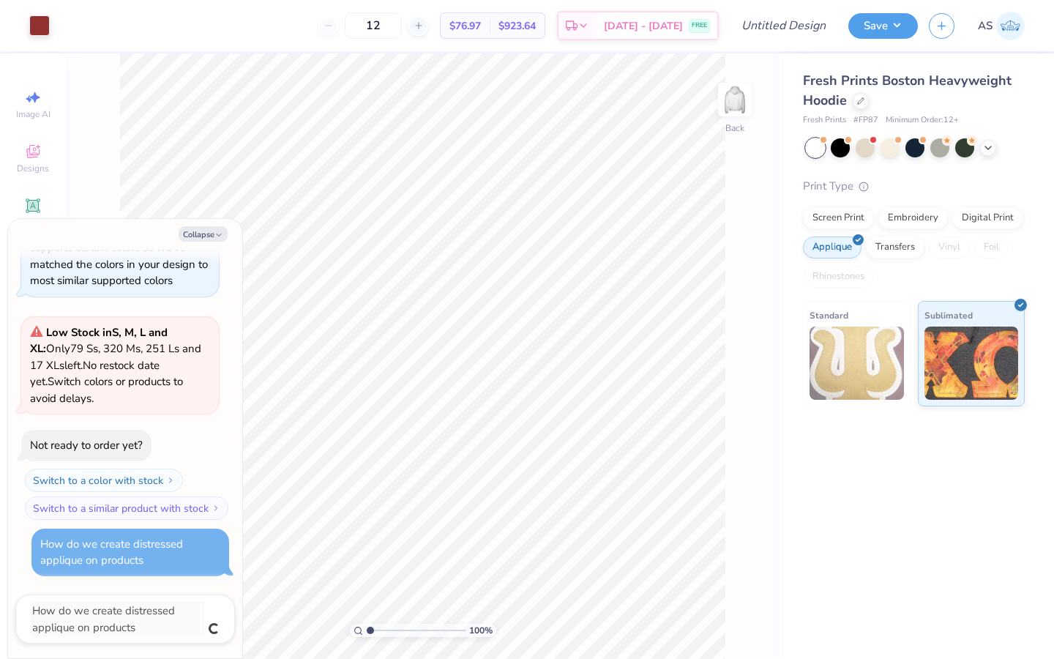
type textarea "x"
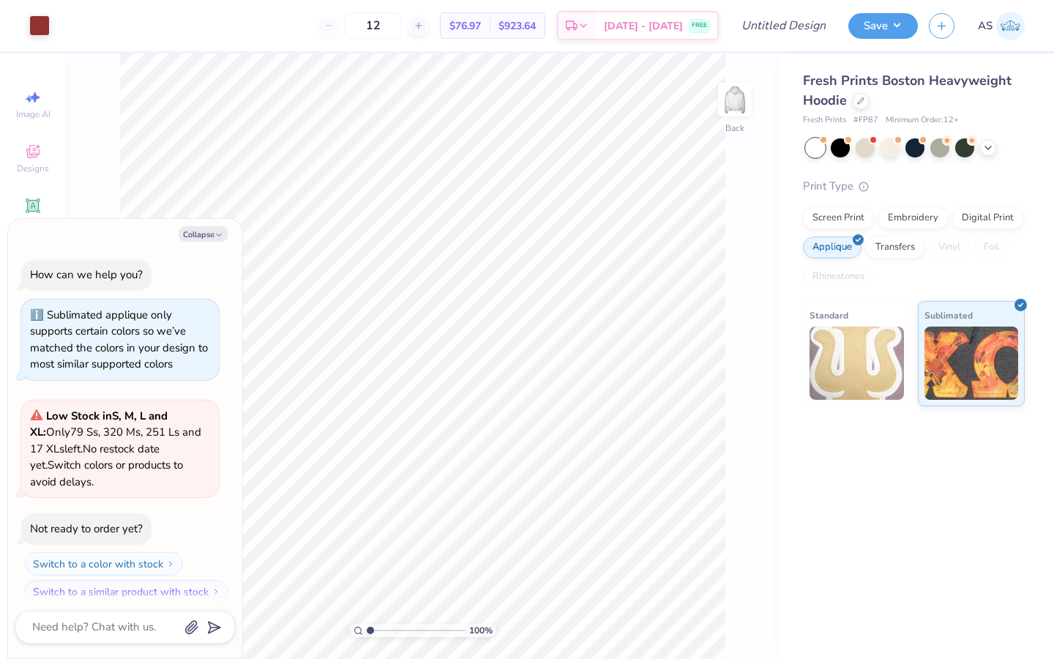
scroll to position [69, 0]
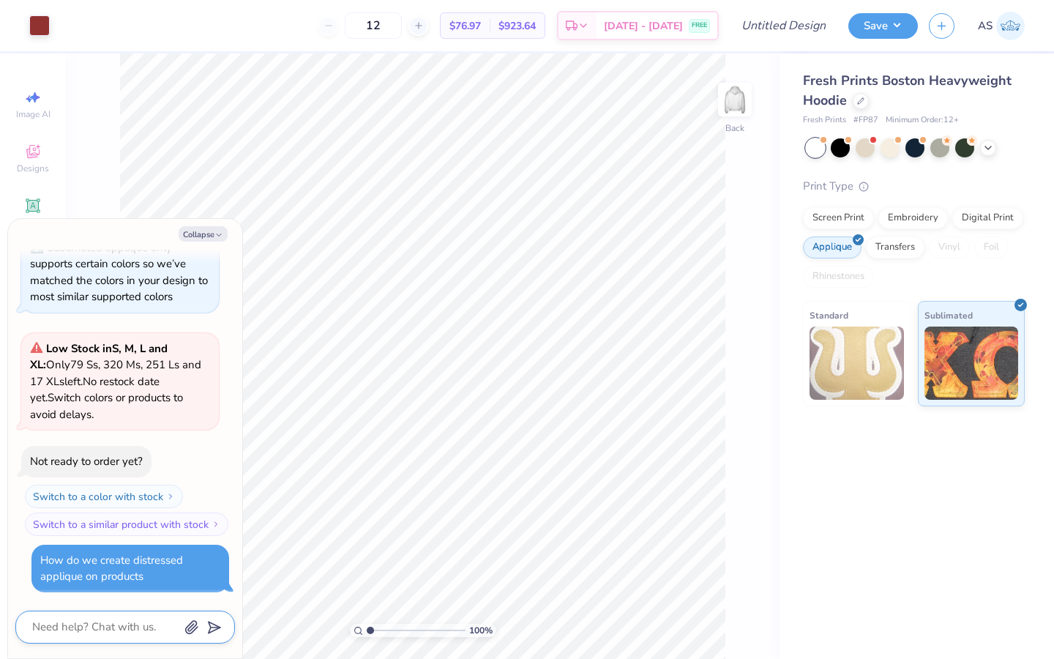
click at [134, 620] on textarea at bounding box center [105, 627] width 149 height 20
click at [182, 575] on div "How do we create distressed applique on products" at bounding box center [130, 568] width 180 height 33
click at [207, 231] on button "Collapse" at bounding box center [203, 233] width 49 height 15
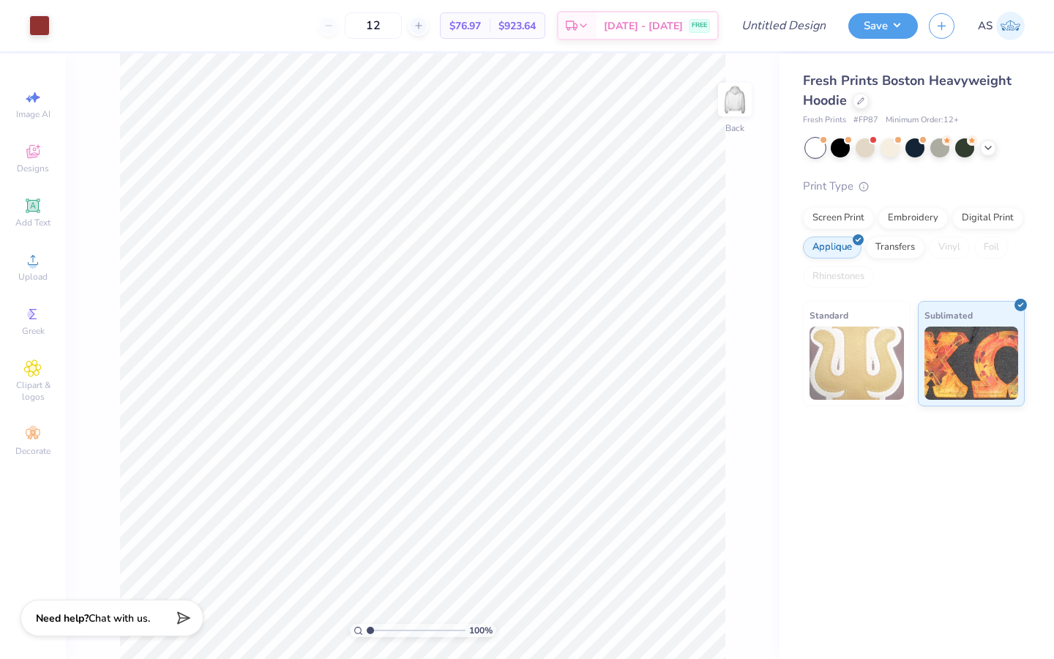
click at [119, 620] on span "Chat with us." at bounding box center [119, 618] width 61 height 14
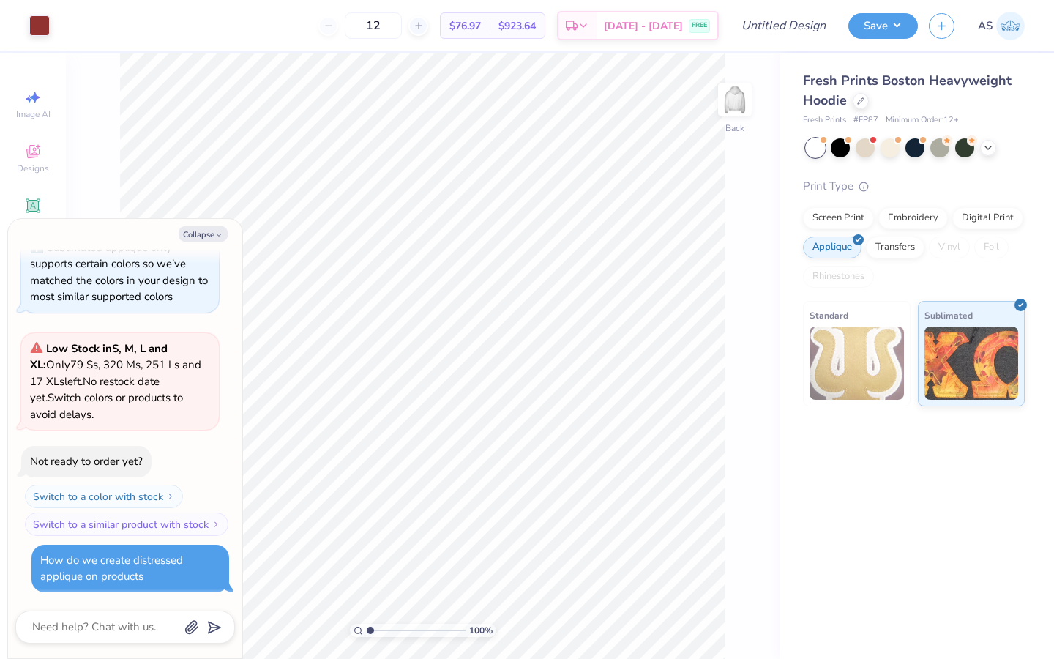
scroll to position [0, 0]
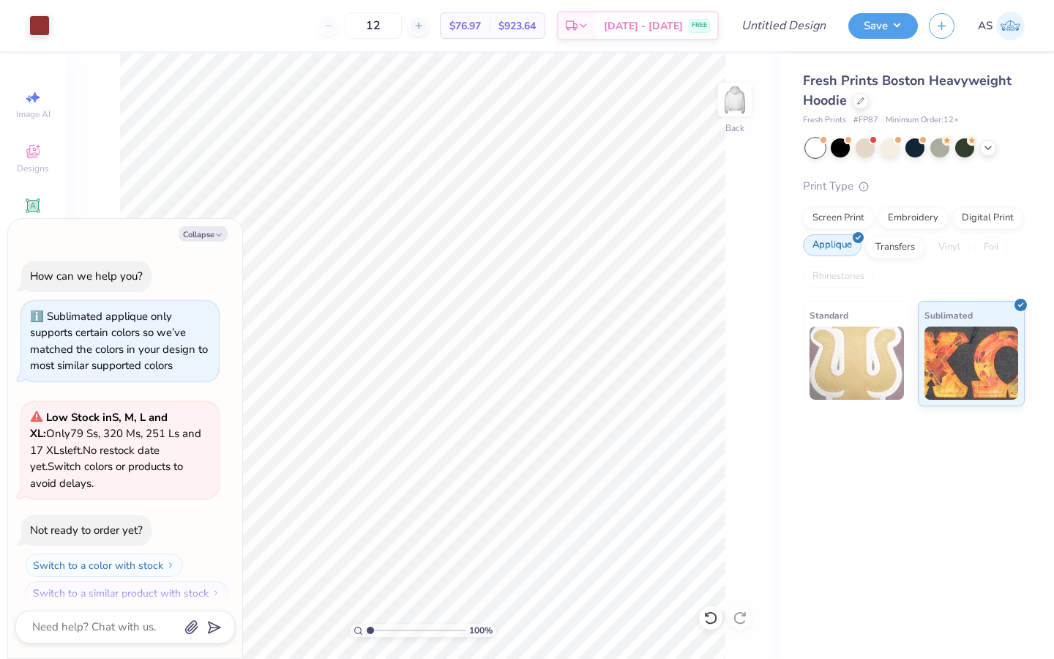
click at [827, 252] on div "Applique" at bounding box center [832, 245] width 59 height 22
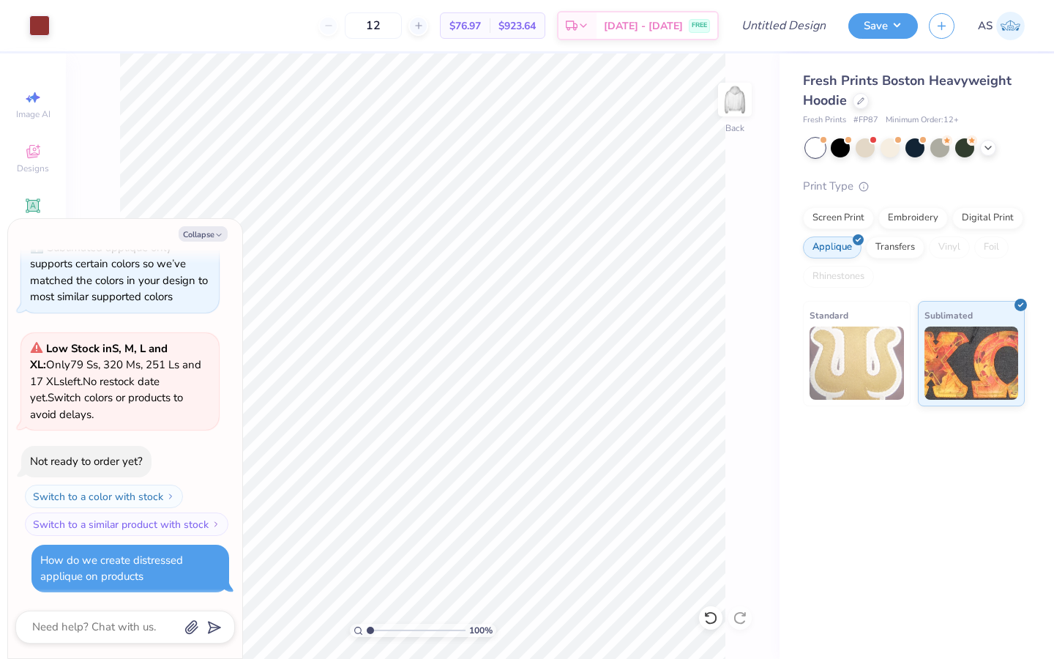
drag, startPoint x: 204, startPoint y: 571, endPoint x: 79, endPoint y: 589, distance: 125.7
click at [79, 589] on div "How do we create distressed applique on products" at bounding box center [130, 569] width 198 height 48
drag, startPoint x: 53, startPoint y: 553, endPoint x: 193, endPoint y: 611, distance: 151.6
click at [193, 613] on div "Collapse How can we help you? Sublimated applique only supports certain colors …" at bounding box center [125, 438] width 234 height 439
click at [193, 630] on icon "button" at bounding box center [191, 627] width 15 height 15
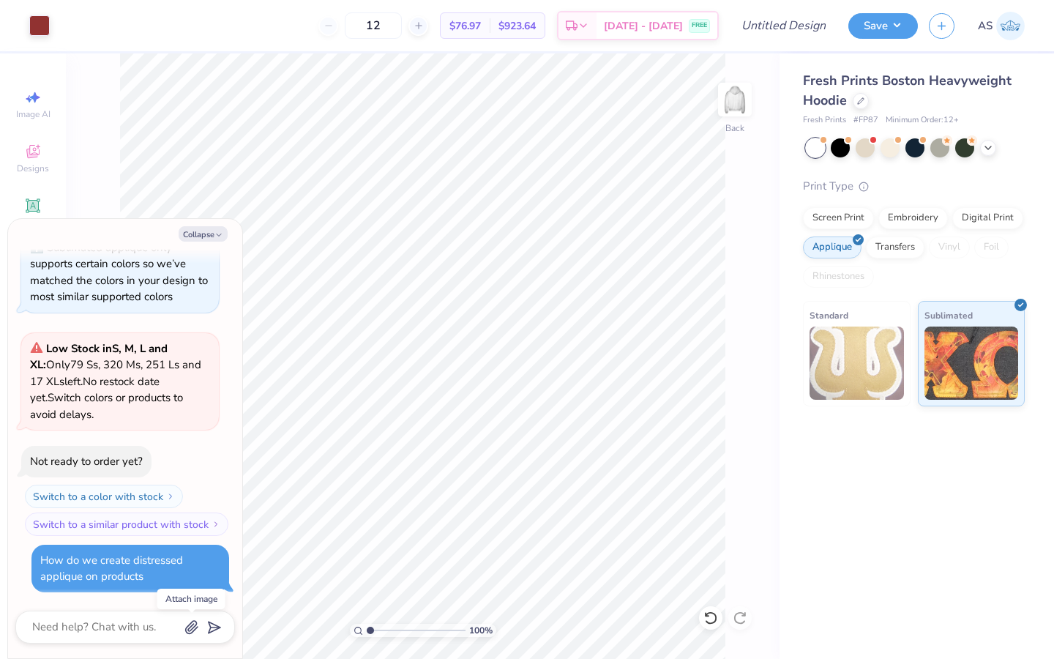
click at [193, 499] on div "Switch to a color with stock Switch to a similar product with stock" at bounding box center [120, 510] width 198 height 51
click at [195, 241] on button "Collapse" at bounding box center [203, 233] width 49 height 15
type textarea "x"
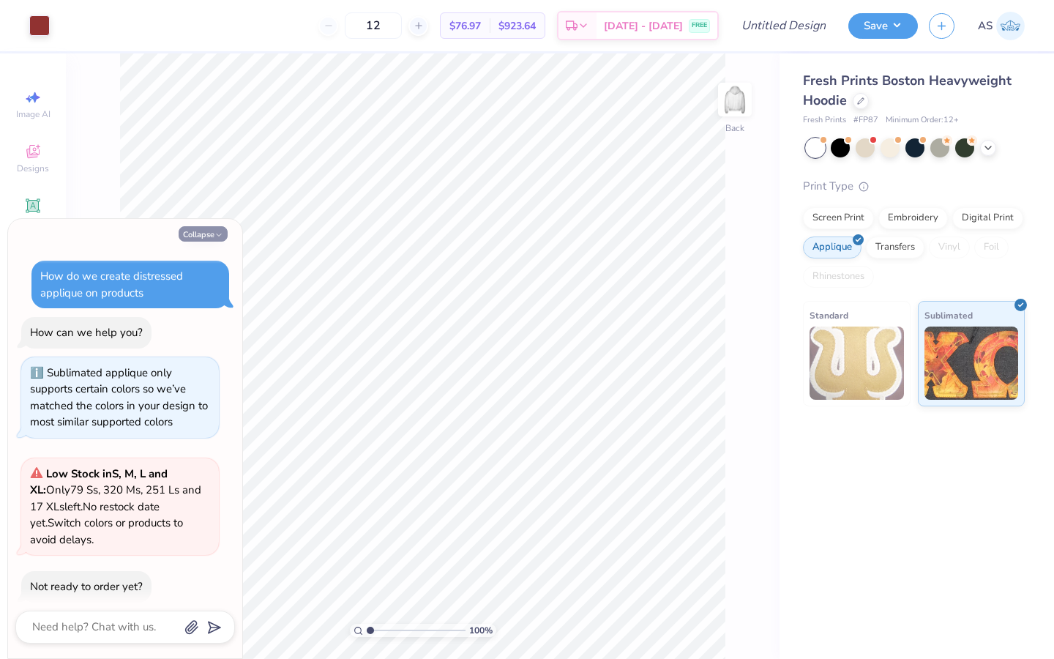
click at [216, 230] on button "Collapse" at bounding box center [203, 233] width 49 height 15
type textarea "x"
